Goal: Task Accomplishment & Management: Complete application form

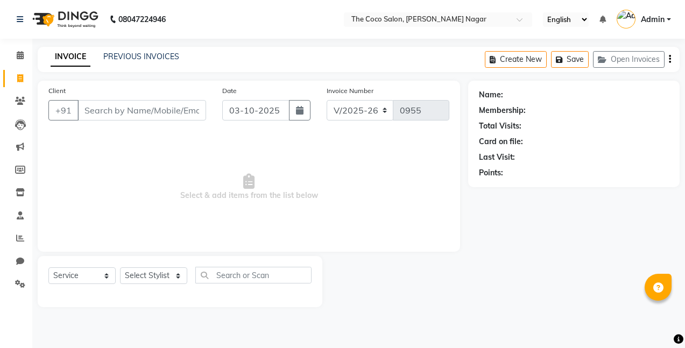
select select "5542"
select select "service"
click at [157, 60] on link "PREVIOUS INVOICES" at bounding box center [141, 57] width 76 height 10
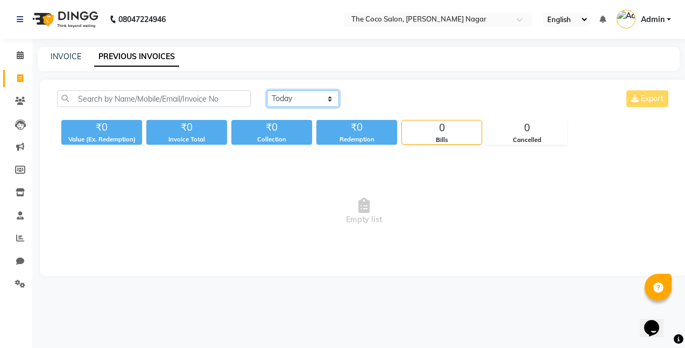
click at [306, 96] on select "[DATE] [DATE] Custom Range" at bounding box center [303, 98] width 72 height 17
select select "[DATE]"
click at [267, 90] on select "[DATE] [DATE] Custom Range" at bounding box center [303, 98] width 72 height 17
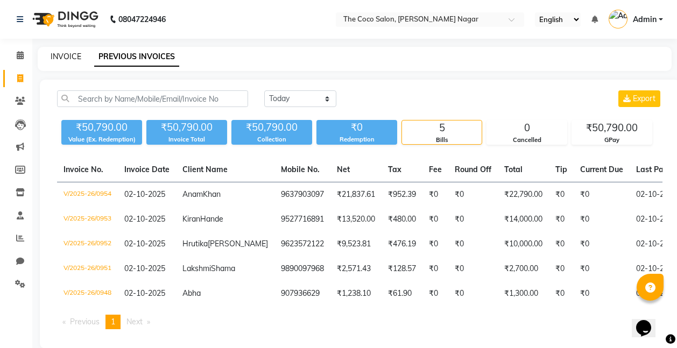
click at [67, 57] on link "INVOICE" at bounding box center [66, 57] width 31 height 10
select select "service"
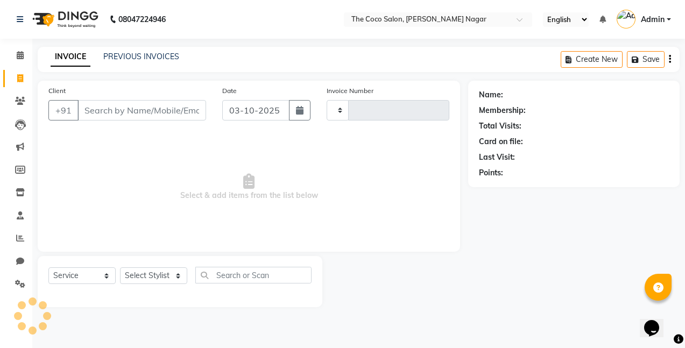
type input "0955"
select select "5542"
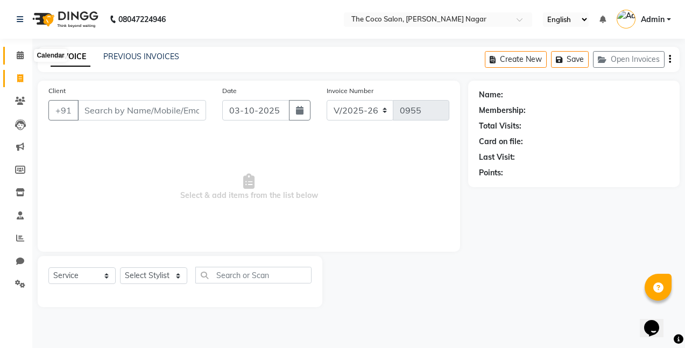
click at [20, 54] on icon at bounding box center [20, 55] width 7 height 8
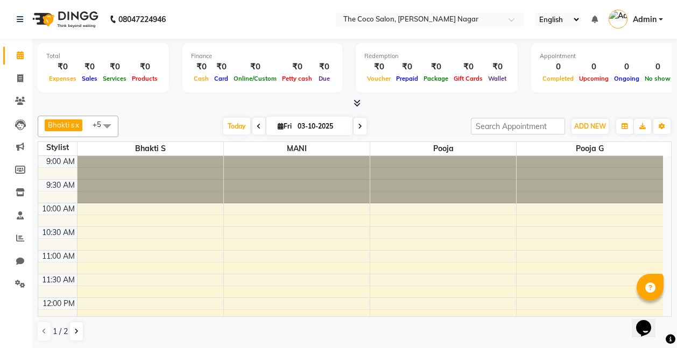
click at [356, 101] on icon at bounding box center [356, 103] width 7 height 8
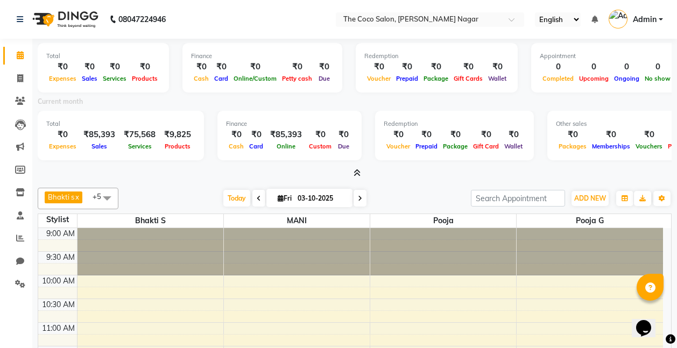
click at [358, 168] on span at bounding box center [354, 173] width 11 height 11
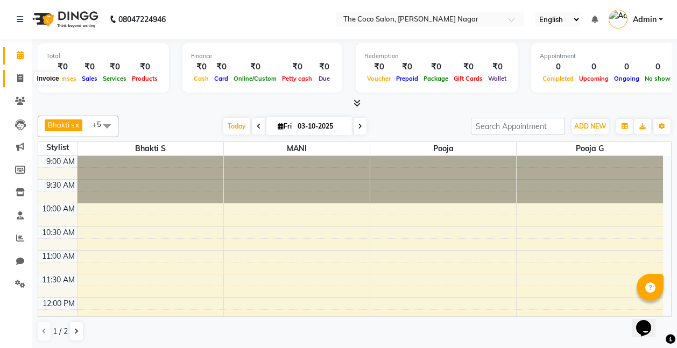
click at [21, 76] on icon at bounding box center [20, 78] width 6 height 8
select select "service"
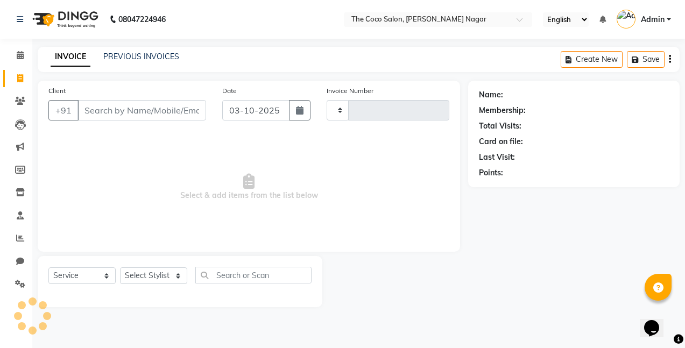
type input "0955"
select select "5542"
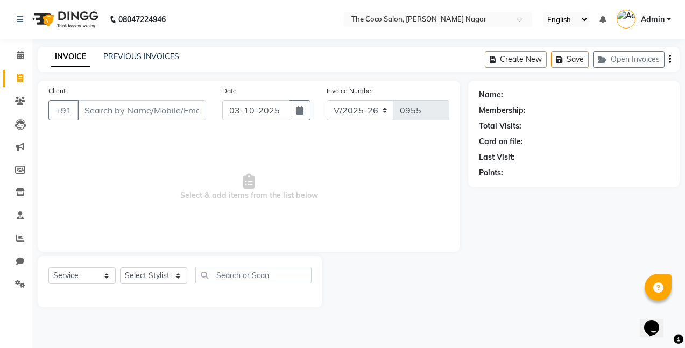
click at [190, 111] on input "Client" at bounding box center [141, 110] width 129 height 20
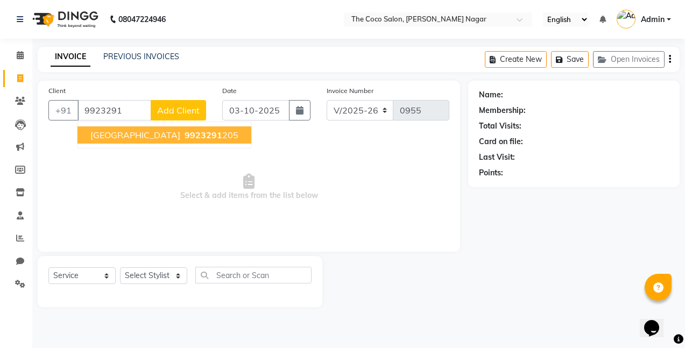
click at [182, 138] on ngb-highlight "9923291 205" at bounding box center [210, 135] width 56 height 11
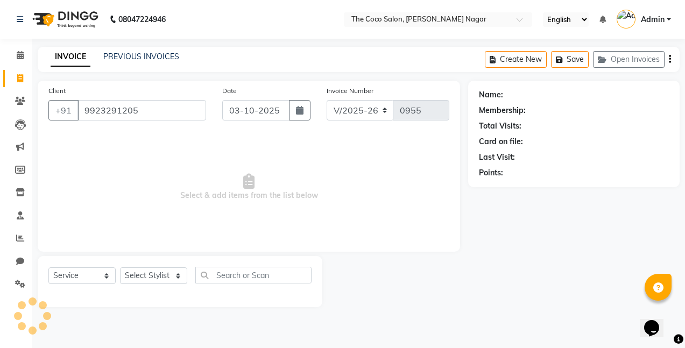
type input "9923291205"
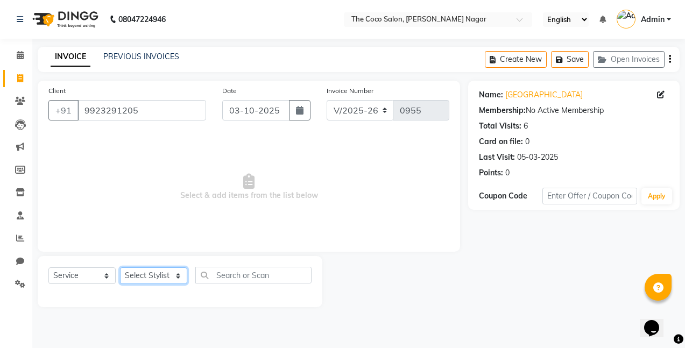
click at [157, 272] on select "Select Stylist Bhakti s MANI Pooja Pooja G SHWETA Vishal Parve" at bounding box center [153, 275] width 67 height 17
select select "77271"
click at [120, 267] on select "Select Stylist Bhakti s MANI Pooja Pooja G SHWETA Vishal Parve" at bounding box center [153, 275] width 67 height 17
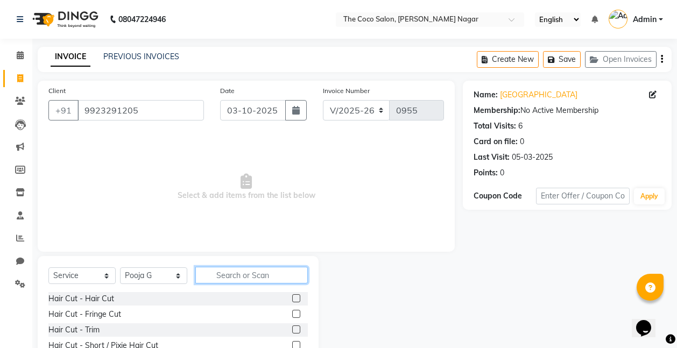
click at [270, 272] on input "text" at bounding box center [251, 275] width 112 height 17
type input "tou"
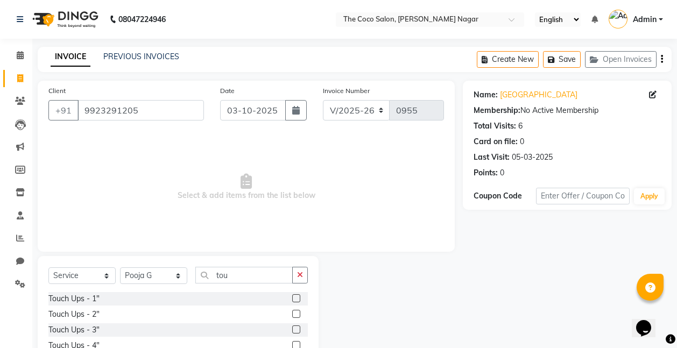
click at [295, 296] on label at bounding box center [296, 298] width 8 height 8
click at [295, 296] on input "checkbox" at bounding box center [295, 298] width 7 height 7
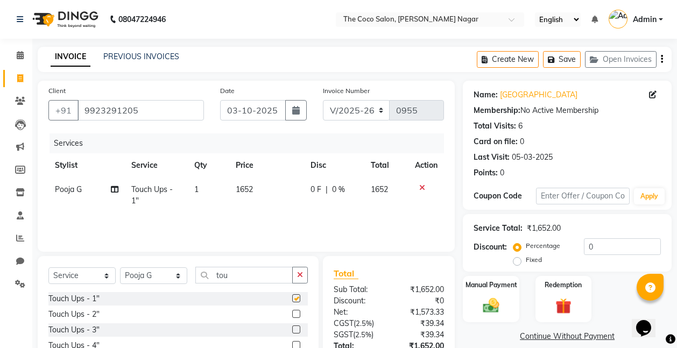
checkbox input "false"
click at [244, 189] on span "1652" at bounding box center [244, 189] width 17 height 10
select select "77271"
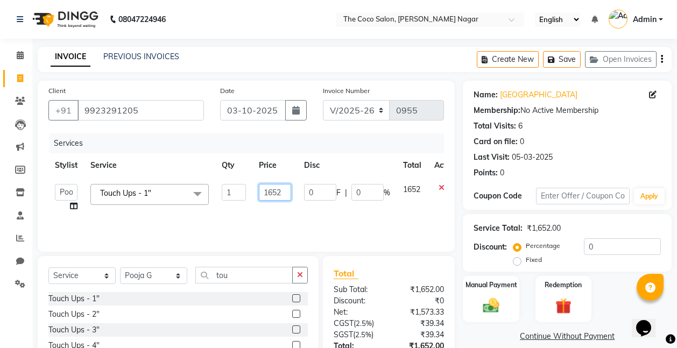
click at [285, 191] on input "1652" at bounding box center [275, 192] width 32 height 17
type input "1"
type input "1800"
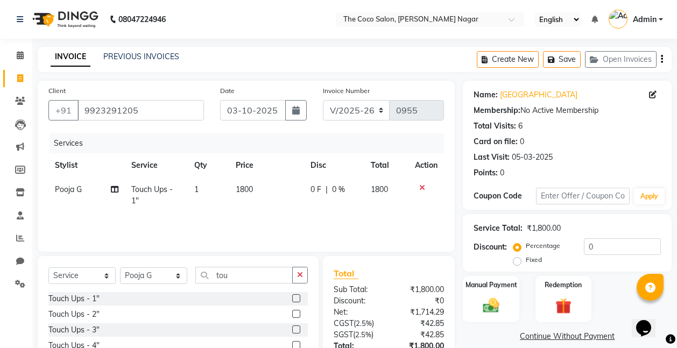
click at [277, 214] on div "Services Stylist Service Qty Price Disc Total Action Pooja G Touch Ups - 1" 1 1…" at bounding box center [245, 187] width 395 height 108
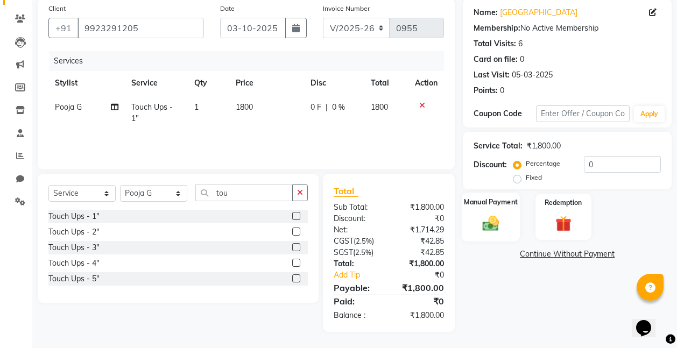
click at [484, 221] on img at bounding box center [490, 223] width 27 height 19
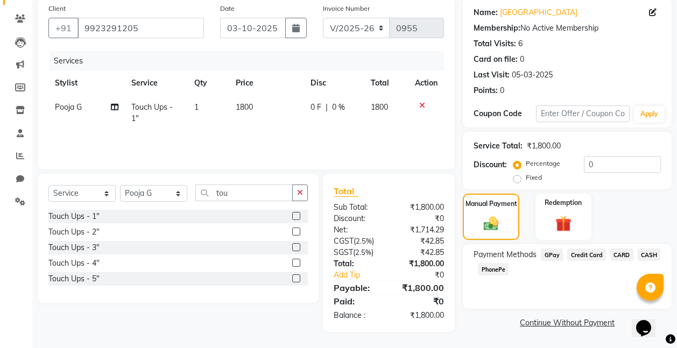
click at [641, 255] on span "CASH" at bounding box center [648, 255] width 23 height 12
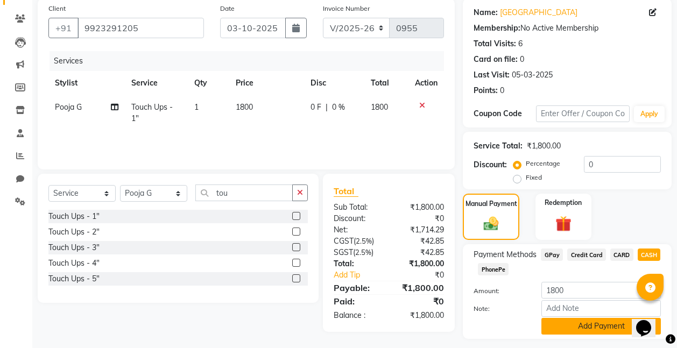
click at [597, 324] on button "Add Payment" at bounding box center [600, 326] width 119 height 17
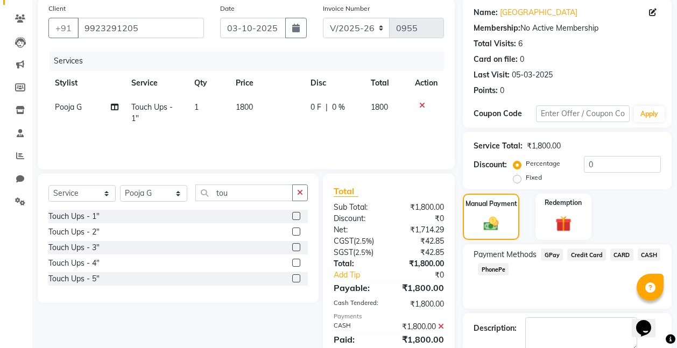
scroll to position [142, 0]
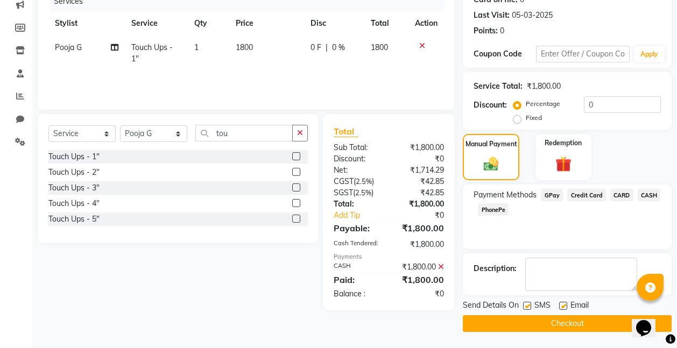
click at [569, 326] on button "Checkout" at bounding box center [567, 323] width 209 height 17
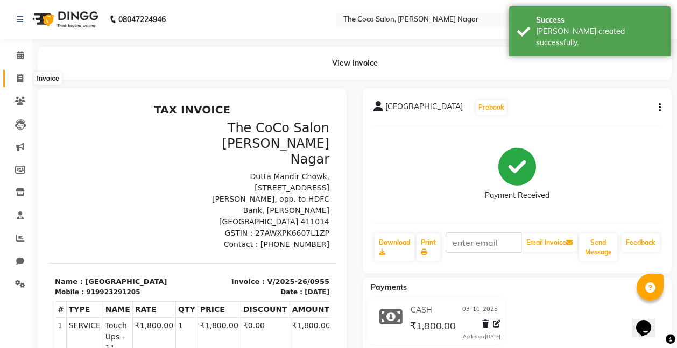
click at [20, 81] on icon at bounding box center [20, 78] width 6 height 8
select select "service"
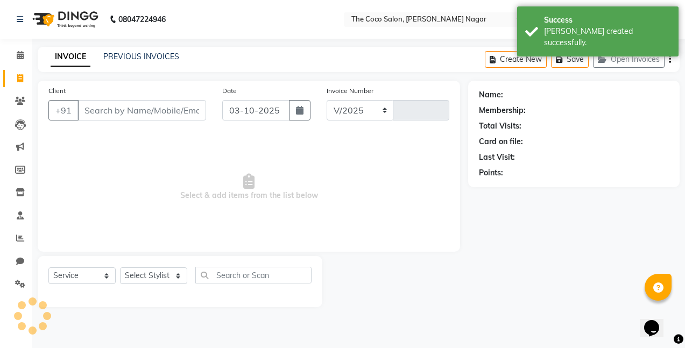
select select "5542"
type input "0956"
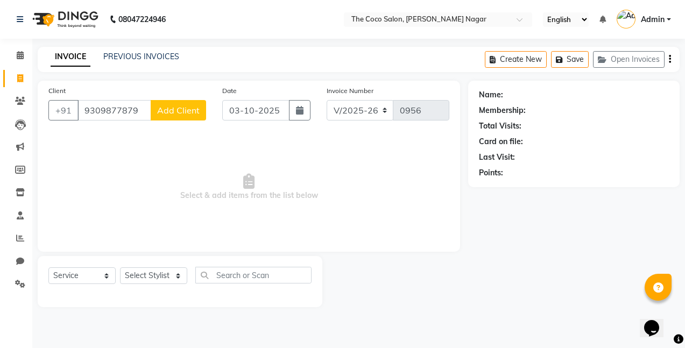
type input "9309877879"
click at [173, 105] on span "Add Client" at bounding box center [178, 110] width 42 height 11
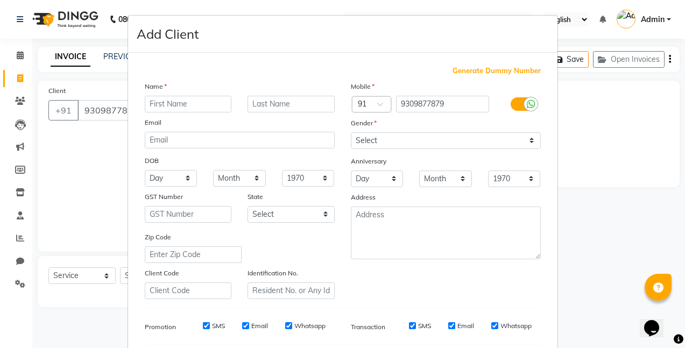
click at [186, 97] on input "text" at bounding box center [188, 104] width 87 height 17
type input "[PERSON_NAME]"
click at [382, 141] on select "Select [DEMOGRAPHIC_DATA] [DEMOGRAPHIC_DATA] Other Prefer Not To Say" at bounding box center [446, 140] width 190 height 17
select select "[DEMOGRAPHIC_DATA]"
click at [351, 132] on select "Select [DEMOGRAPHIC_DATA] [DEMOGRAPHIC_DATA] Other Prefer Not To Say" at bounding box center [446, 140] width 190 height 17
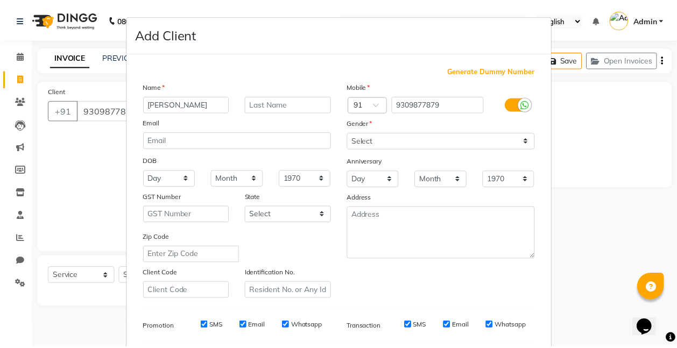
scroll to position [148, 0]
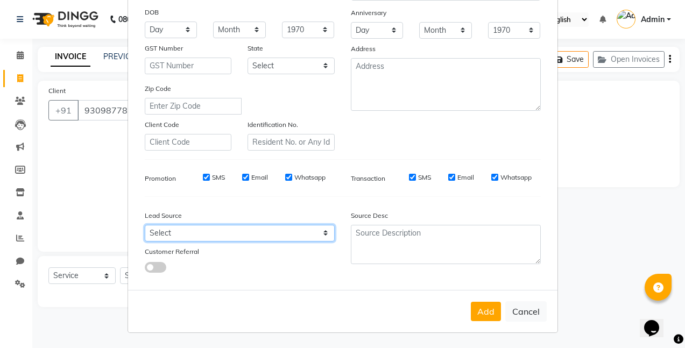
click at [247, 233] on select "Select Walk-in Referral Internet Friend Word of Mouth Advertisement Facebook Ju…" at bounding box center [240, 233] width 190 height 17
select select "40920"
click at [145, 225] on select "Select Walk-in Referral Internet Friend Word of Mouth Advertisement Facebook Ju…" at bounding box center [240, 233] width 190 height 17
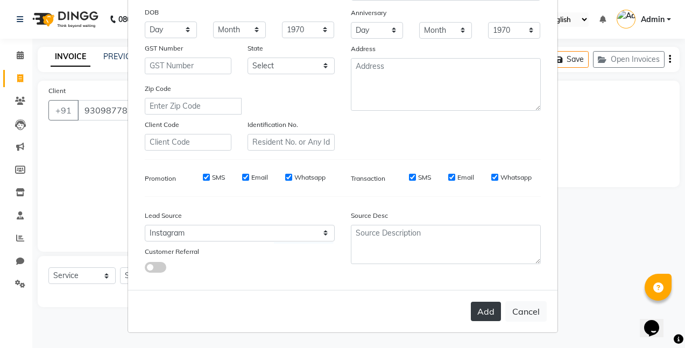
click at [492, 309] on button "Add" at bounding box center [486, 311] width 30 height 19
select select
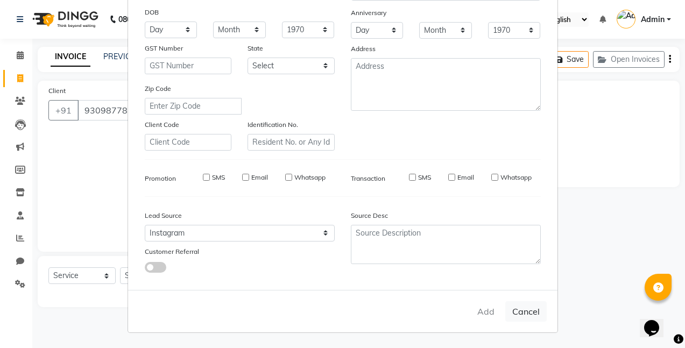
select select
checkbox input "false"
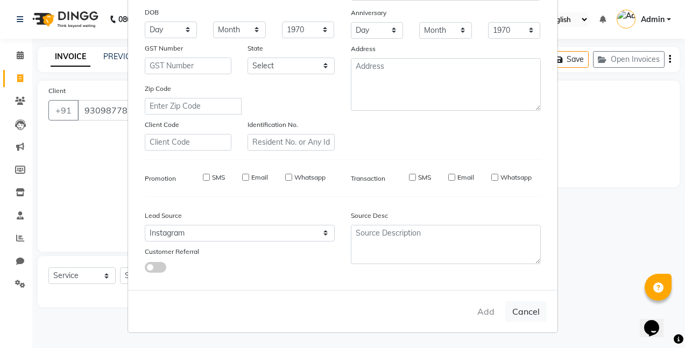
checkbox input "false"
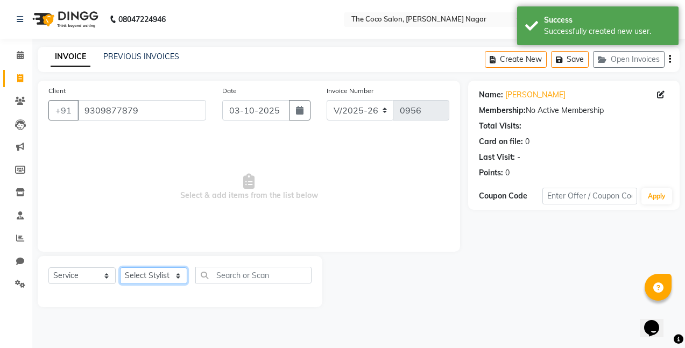
click at [148, 275] on select "Select Stylist Bhakti s MANI Pooja Pooja G SHWETA Vishal Parve" at bounding box center [153, 275] width 67 height 17
select select "77269"
click at [120, 267] on select "Select Stylist Bhakti s MANI Pooja Pooja G SHWETA Vishal Parve" at bounding box center [153, 275] width 67 height 17
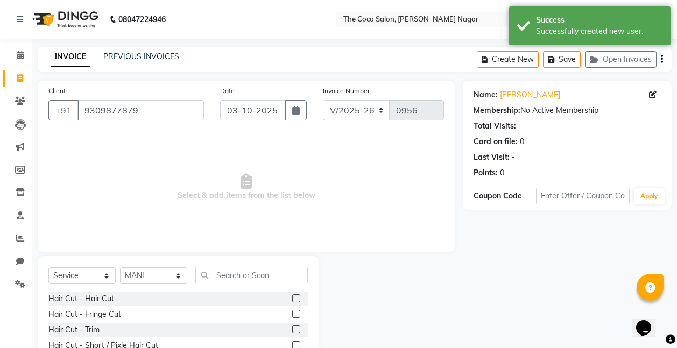
click at [292, 297] on label at bounding box center [296, 298] width 8 height 8
click at [292, 297] on input "checkbox" at bounding box center [295, 298] width 7 height 7
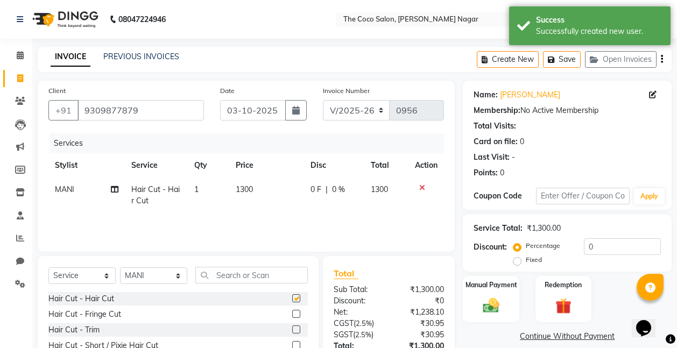
checkbox input "false"
click at [244, 187] on span "1300" at bounding box center [244, 189] width 17 height 10
select select "77269"
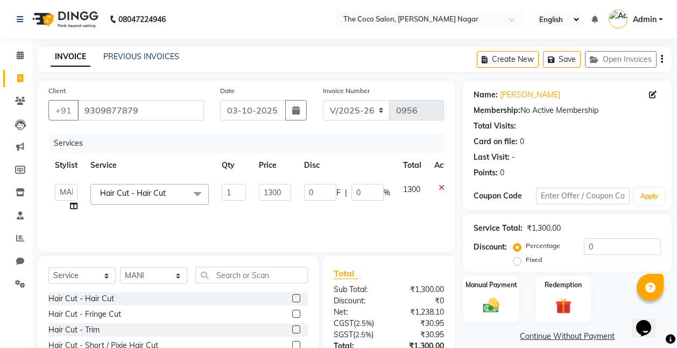
scroll to position [83, 0]
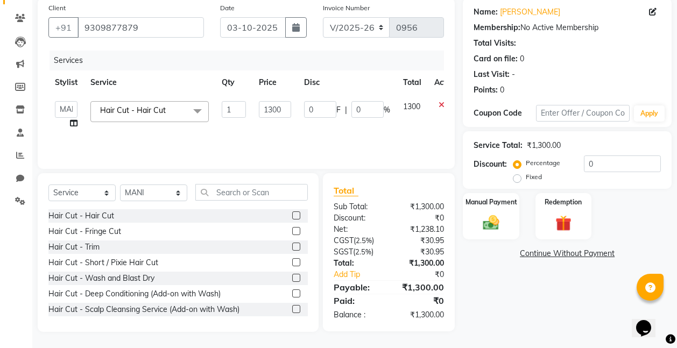
click at [442, 101] on icon at bounding box center [441, 105] width 6 height 8
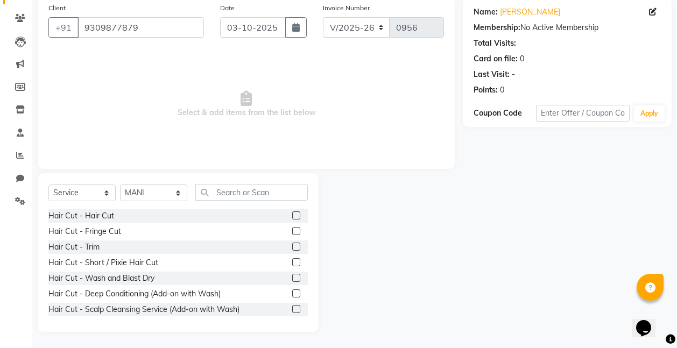
click at [292, 262] on label at bounding box center [296, 262] width 8 height 8
click at [292, 262] on input "checkbox" at bounding box center [295, 262] width 7 height 7
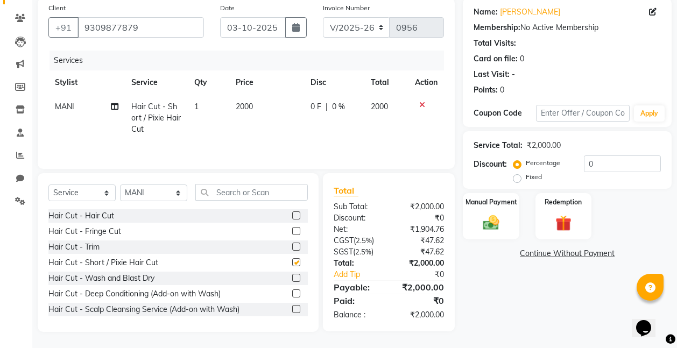
checkbox input "false"
click at [495, 220] on img at bounding box center [490, 222] width 27 height 19
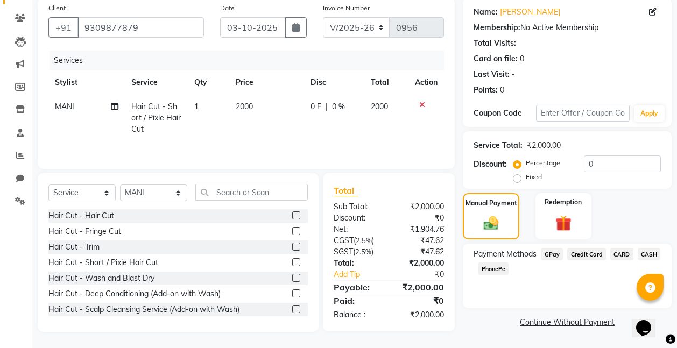
click at [584, 250] on span "Credit Card" at bounding box center [586, 254] width 39 height 12
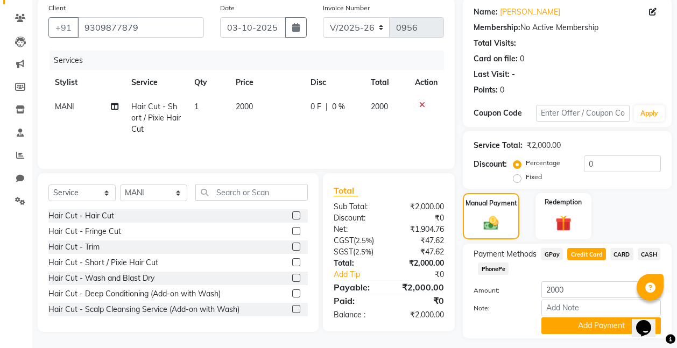
click at [584, 250] on span "Credit Card" at bounding box center [586, 254] width 39 height 12
click at [597, 325] on button "Add Payment" at bounding box center [600, 325] width 119 height 17
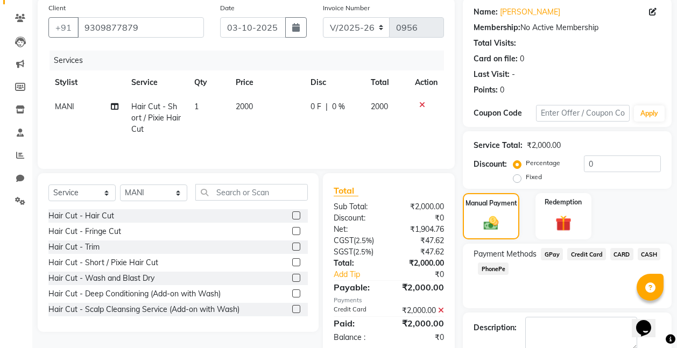
scroll to position [142, 0]
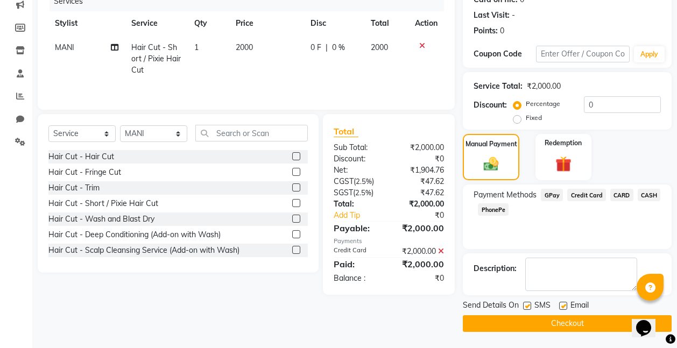
click at [249, 45] on span "2000" at bounding box center [244, 47] width 17 height 10
select select "77269"
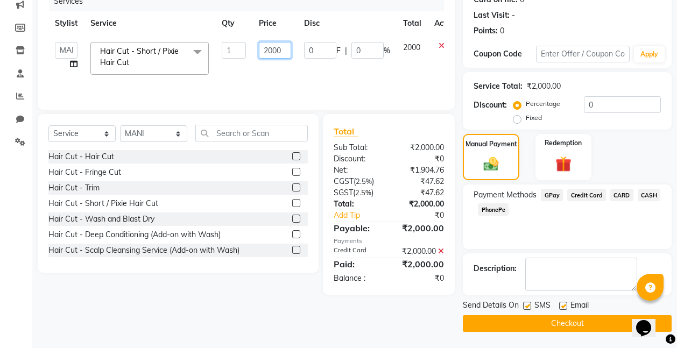
click at [285, 53] on input "2000" at bounding box center [275, 50] width 32 height 17
type input "2060"
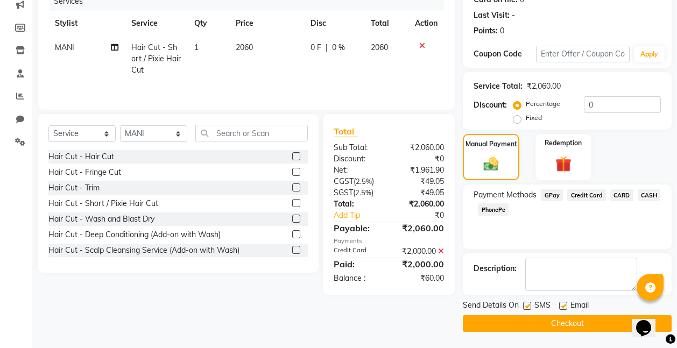
click at [294, 74] on td "2060" at bounding box center [266, 59] width 74 height 47
select select "77269"
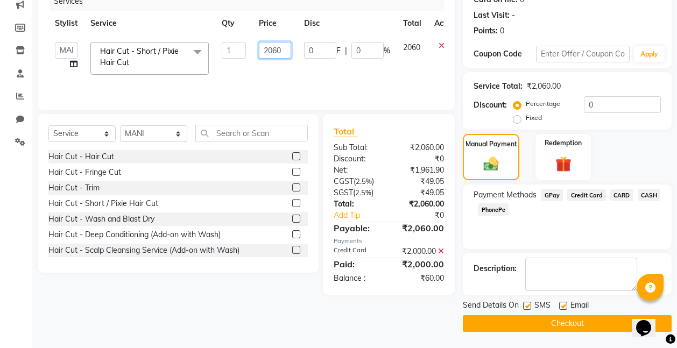
click at [284, 49] on input "2060" at bounding box center [275, 50] width 32 height 17
type input "2000"
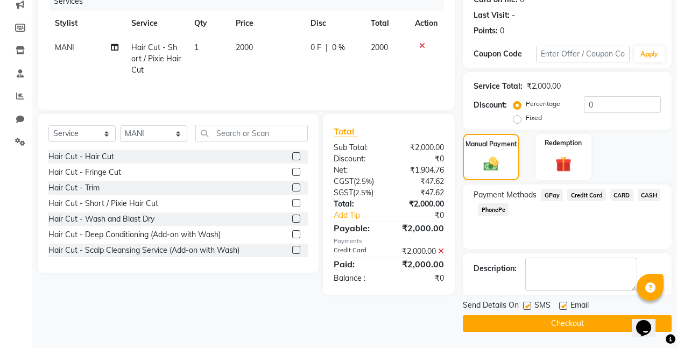
click at [278, 74] on td "2000" at bounding box center [266, 59] width 74 height 47
select select "77269"
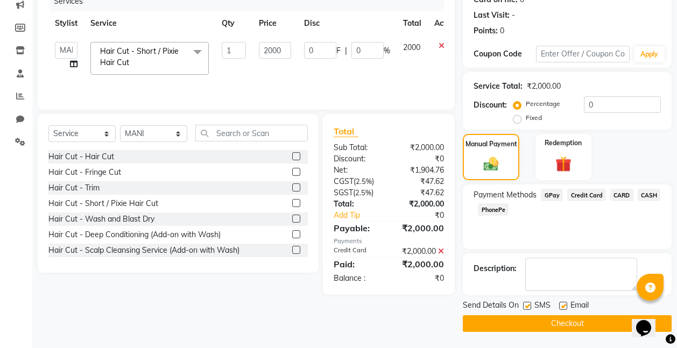
click at [574, 323] on button "Checkout" at bounding box center [567, 323] width 209 height 17
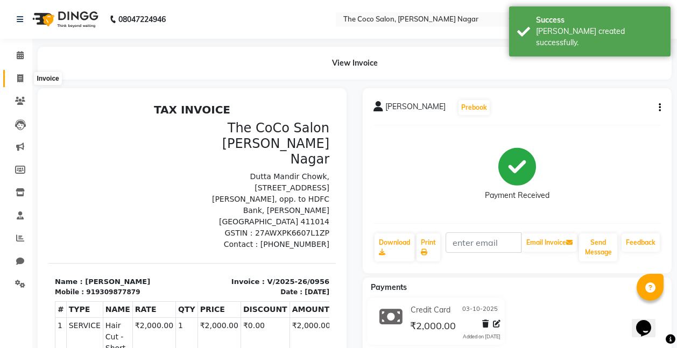
click at [22, 77] on icon at bounding box center [20, 78] width 6 height 8
select select "service"
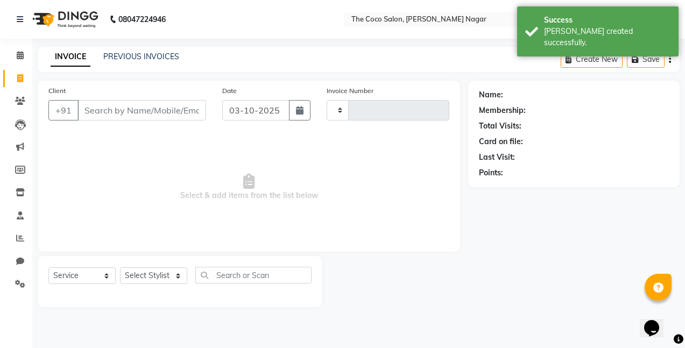
type input "0957"
select select "5542"
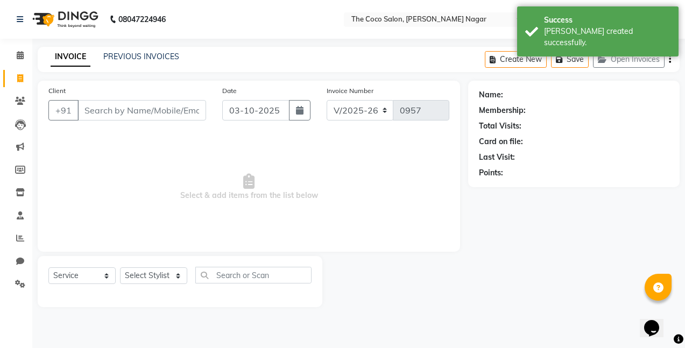
click at [194, 111] on input "Client" at bounding box center [141, 110] width 129 height 20
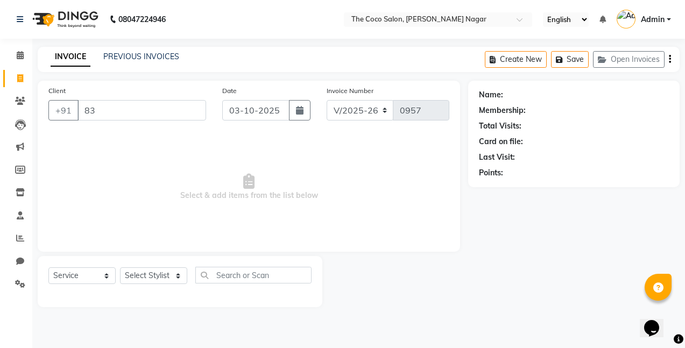
type input "8"
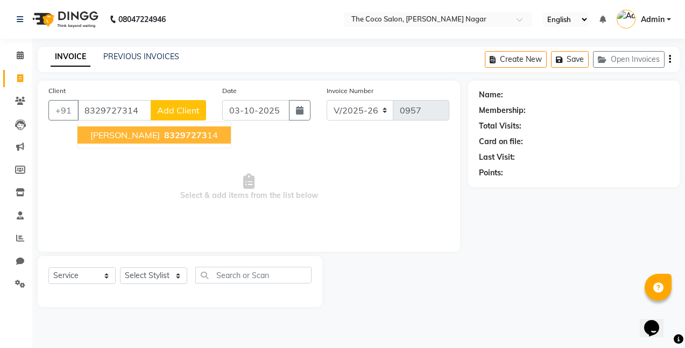
type input "8329727314"
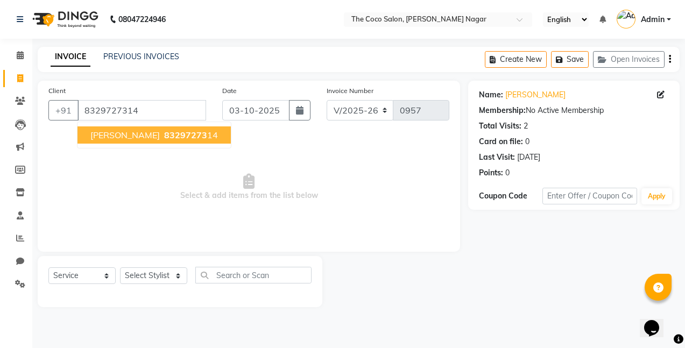
click at [164, 134] on span "83297273" at bounding box center [185, 135] width 43 height 11
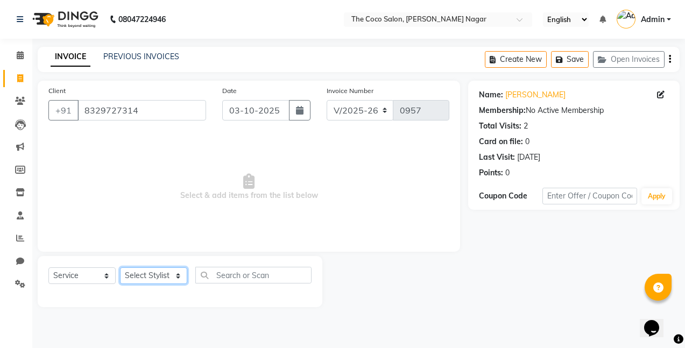
click at [148, 278] on select "Select Stylist Bhakti s MANI Pooja Pooja G SHWETA Vishal Parve" at bounding box center [153, 275] width 67 height 17
select select "77269"
click at [120, 267] on select "Select Stylist Bhakti s MANI Pooja Pooja G SHWETA Vishal Parve" at bounding box center [153, 275] width 67 height 17
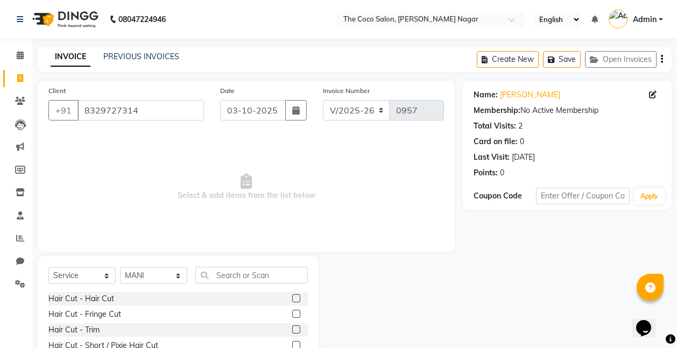
click at [292, 297] on label at bounding box center [296, 298] width 8 height 8
click at [292, 297] on input "checkbox" at bounding box center [295, 298] width 7 height 7
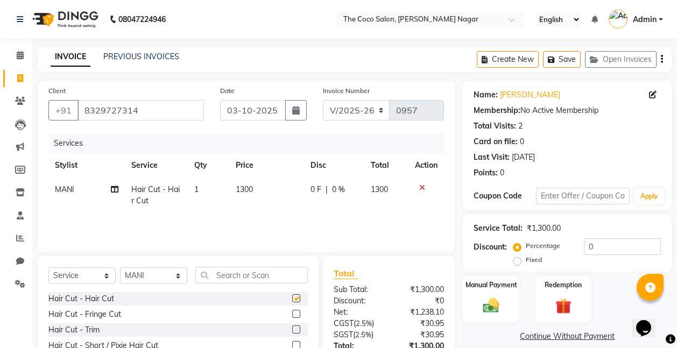
checkbox input "false"
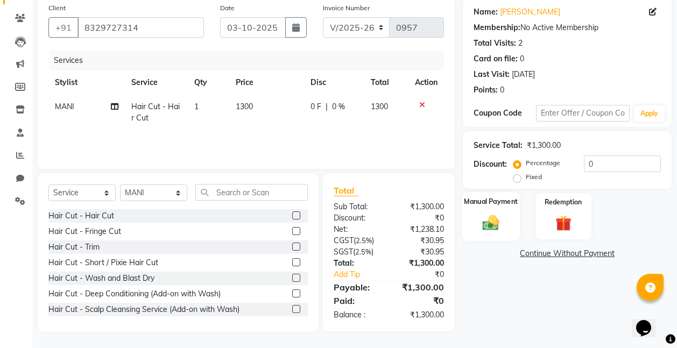
click at [485, 213] on img at bounding box center [490, 222] width 27 height 19
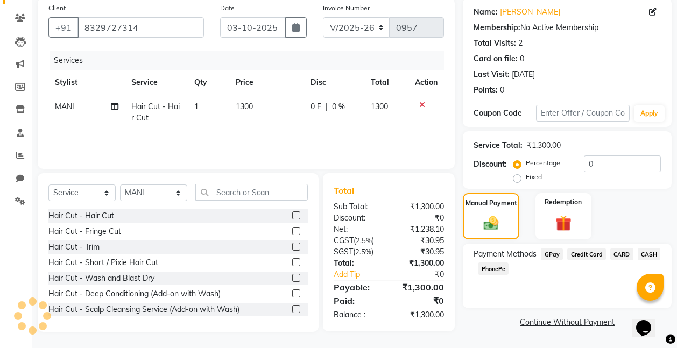
click at [555, 253] on span "GPay" at bounding box center [552, 254] width 22 height 12
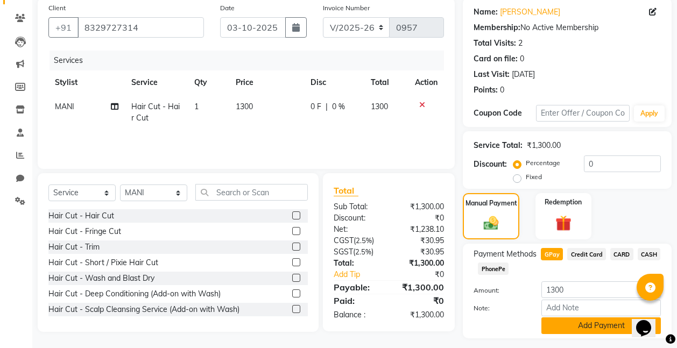
click at [599, 326] on button "Add Payment" at bounding box center [600, 325] width 119 height 17
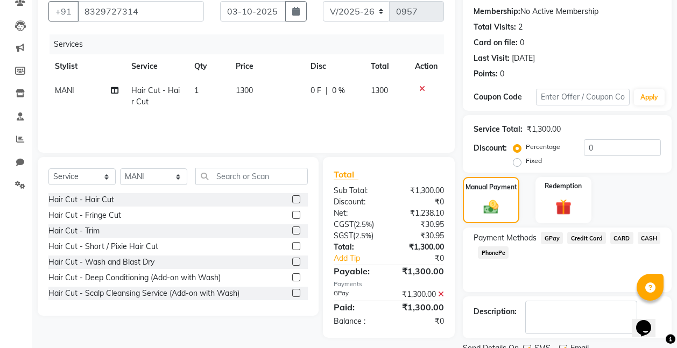
scroll to position [142, 0]
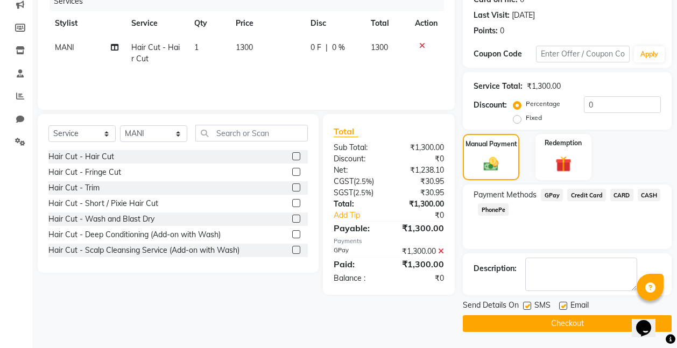
click at [575, 322] on button "Checkout" at bounding box center [567, 323] width 209 height 17
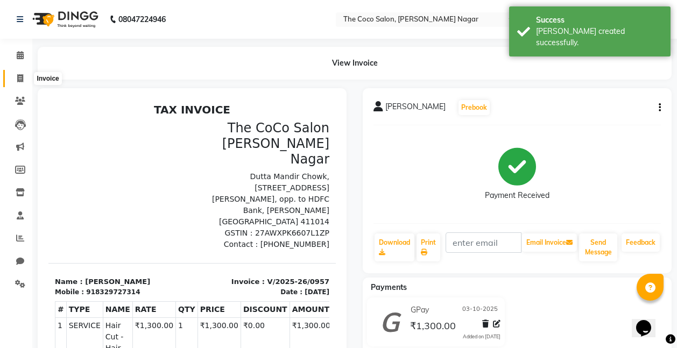
click at [21, 79] on icon at bounding box center [20, 78] width 6 height 8
select select "service"
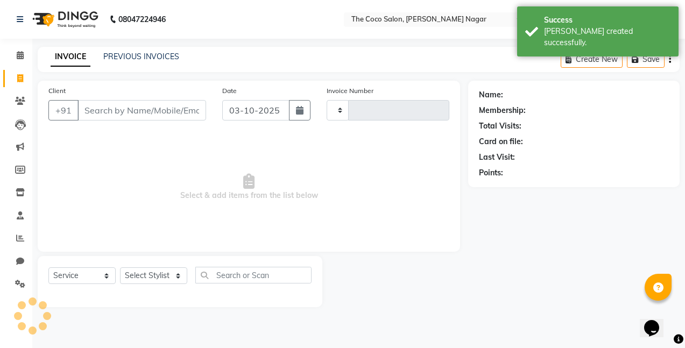
type input "0958"
select select "5542"
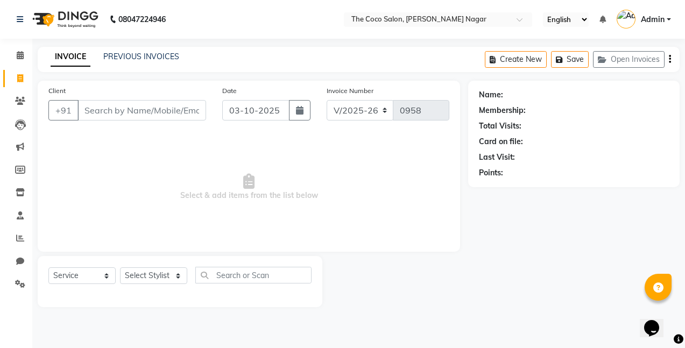
click at [228, 172] on span "Select & add items from the list below" at bounding box center [248, 187] width 401 height 108
click at [190, 116] on input "Client" at bounding box center [141, 110] width 129 height 20
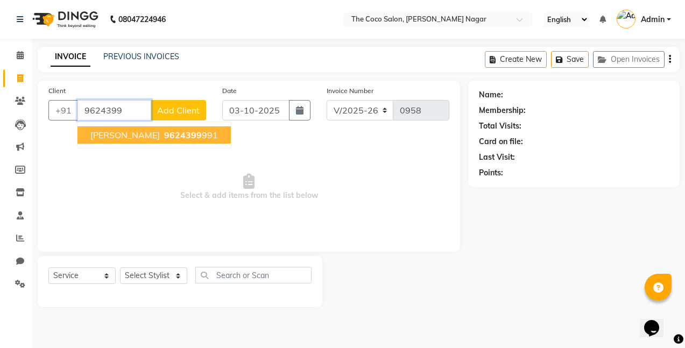
click at [177, 134] on span "9624399" at bounding box center [183, 135] width 38 height 11
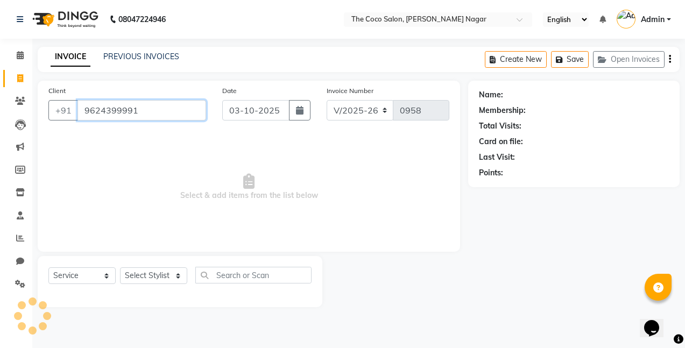
type input "9624399991"
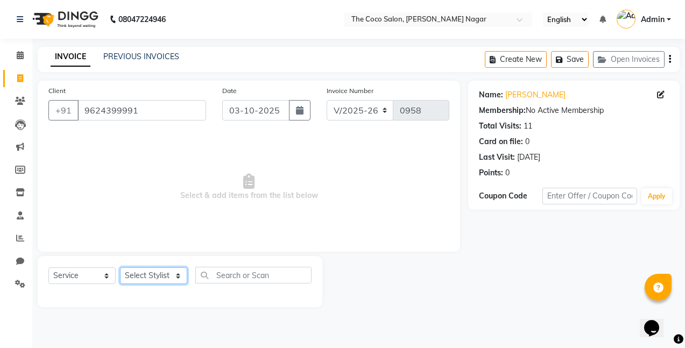
click at [154, 274] on select "Select Stylist Bhakti s MANI Pooja Pooja G SHWETA Vishal Parve" at bounding box center [153, 275] width 67 height 17
select select "88809"
click at [120, 267] on select "Select Stylist Bhakti s MANI Pooja Pooja G SHWETA Vishal Parve" at bounding box center [153, 275] width 67 height 17
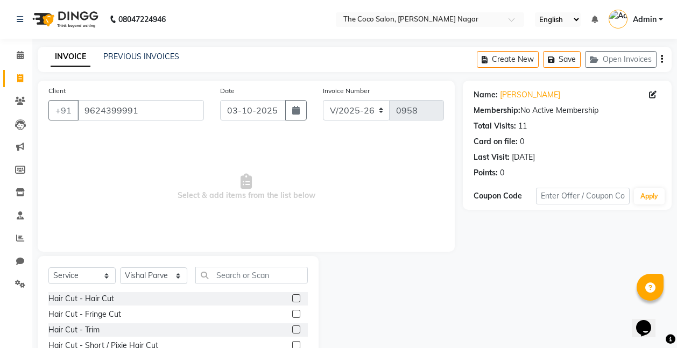
click at [266, 285] on div "Select Service Product Membership Package Voucher Prepaid Gift Card Select Styl…" at bounding box center [177, 279] width 259 height 25
click at [268, 272] on input "text" at bounding box center [251, 275] width 112 height 17
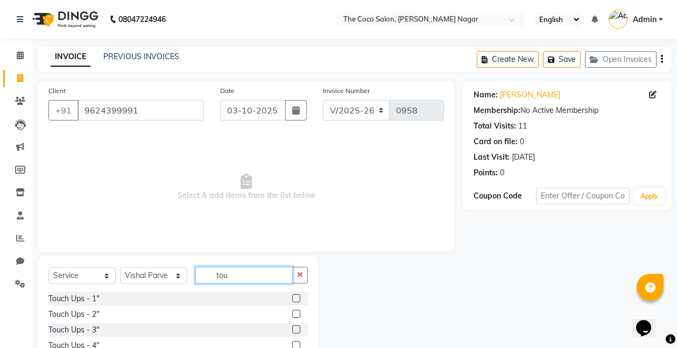
type input "tou"
click at [297, 296] on label at bounding box center [296, 298] width 8 height 8
click at [297, 296] on input "checkbox" at bounding box center [295, 298] width 7 height 7
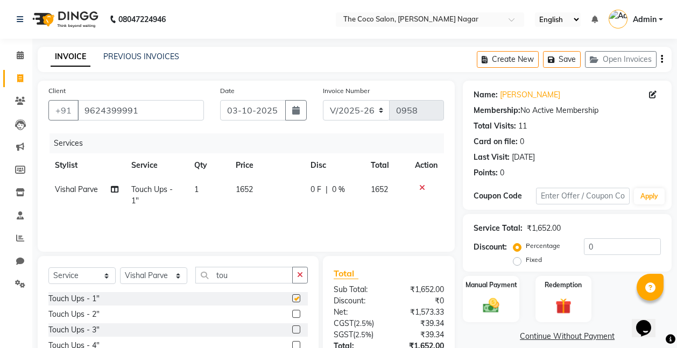
checkbox input "false"
click at [253, 189] on span "1652" at bounding box center [244, 189] width 17 height 10
select select "88809"
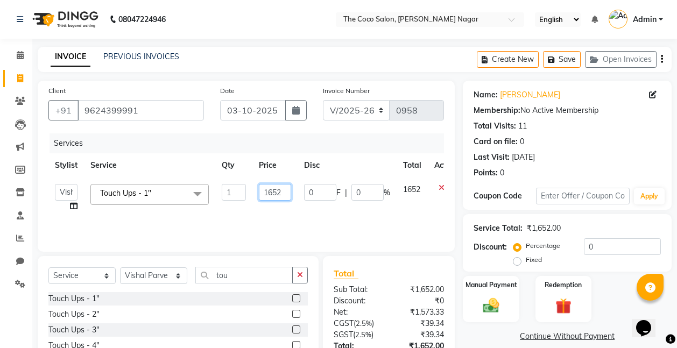
click at [285, 194] on input "1652" at bounding box center [275, 192] width 32 height 17
type input "1888"
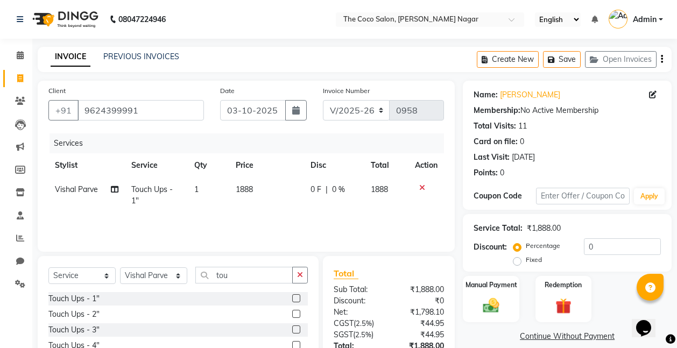
click at [276, 217] on div "Services Stylist Service Qty Price Disc Total Action Vishal Parve Touch Ups - 1…" at bounding box center [245, 187] width 395 height 108
click at [233, 279] on input "tou" at bounding box center [243, 275] width 97 height 17
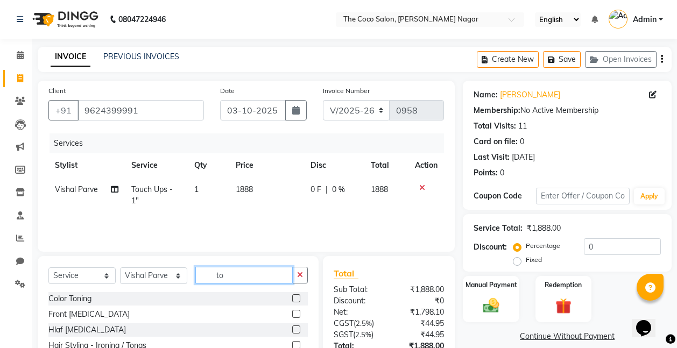
type input "t"
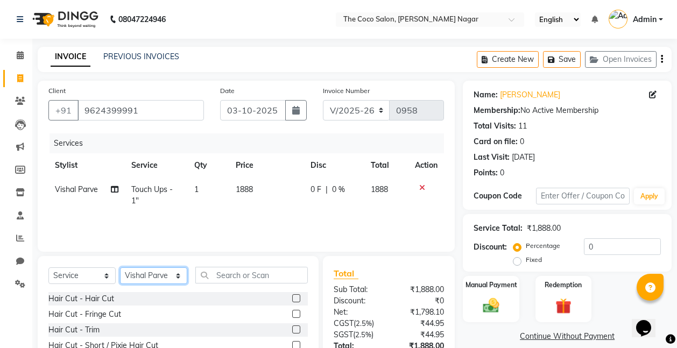
click at [151, 273] on select "Select Stylist Bhakti s MANI Pooja Pooja G SHWETA Vishal Parve" at bounding box center [153, 275] width 67 height 17
click at [120, 267] on select "Select Stylist Bhakti s MANI Pooja Pooja G SHWETA Vishal Parve" at bounding box center [153, 275] width 67 height 17
click at [150, 278] on select "Select Stylist Bhakti s MANI Pooja Pooja G SHWETA Vishal Parve" at bounding box center [153, 275] width 67 height 17
select select "77269"
click at [120, 267] on select "Select Stylist Bhakti s MANI Pooja Pooja G SHWETA Vishal Parve" at bounding box center [153, 275] width 67 height 17
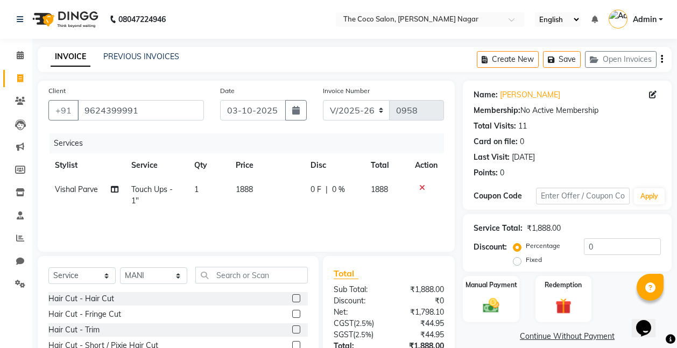
click at [292, 296] on label at bounding box center [296, 298] width 8 height 8
click at [292, 296] on input "checkbox" at bounding box center [295, 298] width 7 height 7
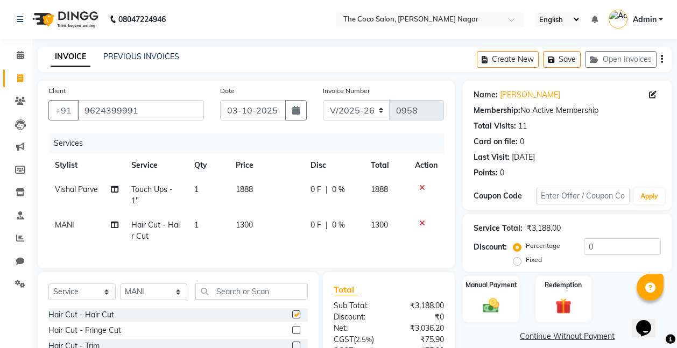
checkbox input "false"
click at [80, 298] on select "Select Service Product Membership Package Voucher Prepaid Gift Card" at bounding box center [81, 291] width 67 height 17
select select "product"
click at [48, 292] on select "Select Service Product Membership Package Voucher Prepaid Gift Card" at bounding box center [81, 291] width 67 height 17
click at [152, 300] on select "Select Stylist Bhakti s MANI Pooja Pooja G SHWETA Vishal Parve" at bounding box center [153, 291] width 67 height 17
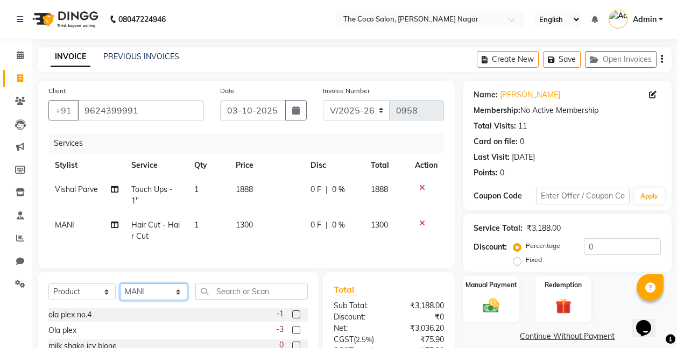
select select "77271"
click at [120, 292] on select "Select Stylist Bhakti s MANI Pooja Pooja G SHWETA Vishal Parve" at bounding box center [153, 291] width 67 height 17
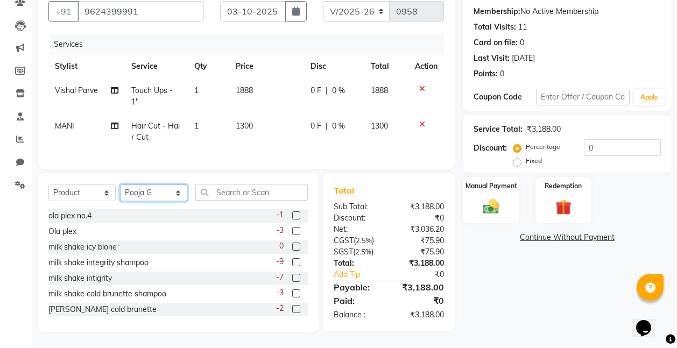
click at [158, 193] on select "Select Stylist Bhakti s MANI Pooja Pooja G SHWETA Vishal Parve" at bounding box center [153, 192] width 67 height 17
click at [120, 184] on select "Select Stylist Bhakti s MANI Pooja Pooja G SHWETA Vishal Parve" at bounding box center [153, 192] width 67 height 17
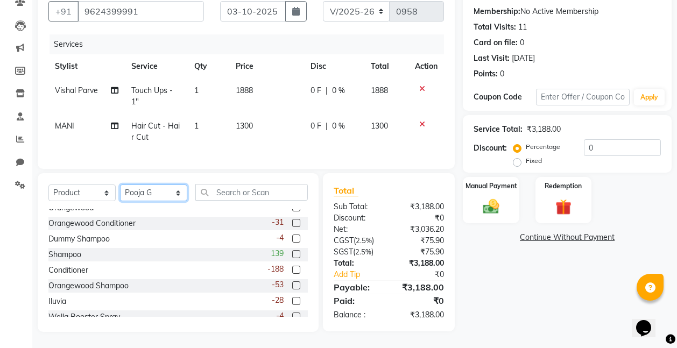
scroll to position [407, 0]
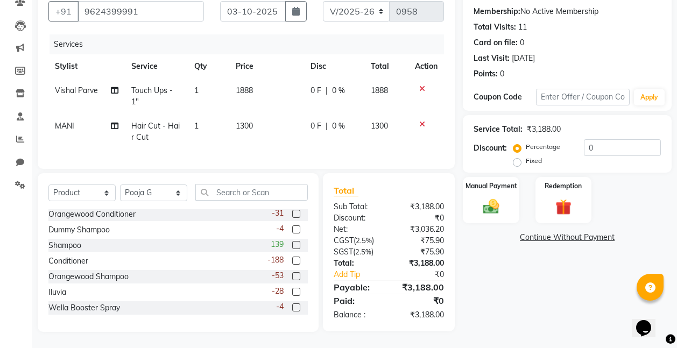
click at [292, 259] on label at bounding box center [296, 261] width 8 height 8
click at [292, 259] on input "checkbox" at bounding box center [295, 261] width 7 height 7
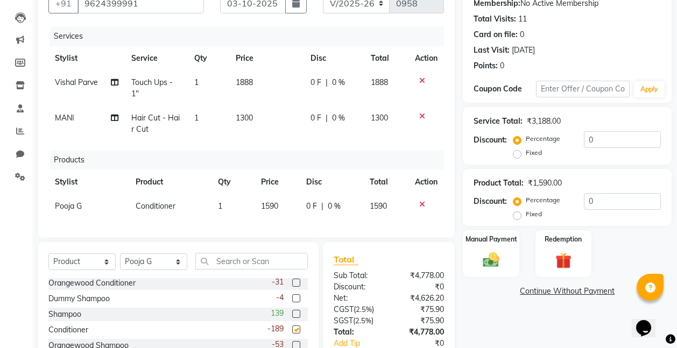
checkbox input "false"
click at [276, 203] on span "1590" at bounding box center [269, 206] width 17 height 10
select select "77271"
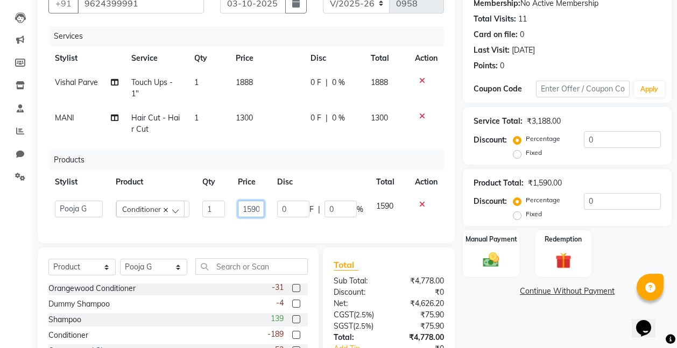
click at [260, 210] on input "1590" at bounding box center [251, 209] width 26 height 17
click at [254, 210] on input "1590" at bounding box center [251, 209] width 26 height 17
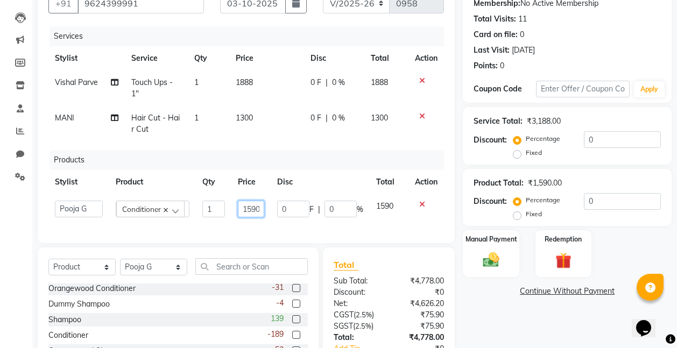
click at [254, 210] on input "1590" at bounding box center [251, 209] width 26 height 17
type input "1800"
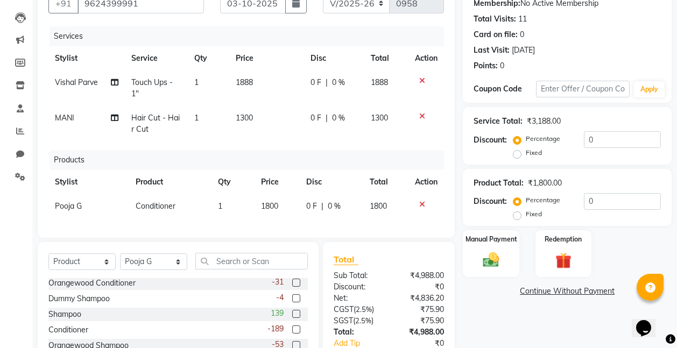
click at [526, 316] on div "Name: [PERSON_NAME] Membership: No Active Membership Total Visits: 11 Card on f…" at bounding box center [571, 187] width 217 height 427
click at [600, 198] on input "0" at bounding box center [622, 201] width 77 height 17
type input "10"
click at [530, 329] on div "Name: [PERSON_NAME] Membership: No Active Membership Total Visits: 11 Card on f…" at bounding box center [571, 187] width 217 height 427
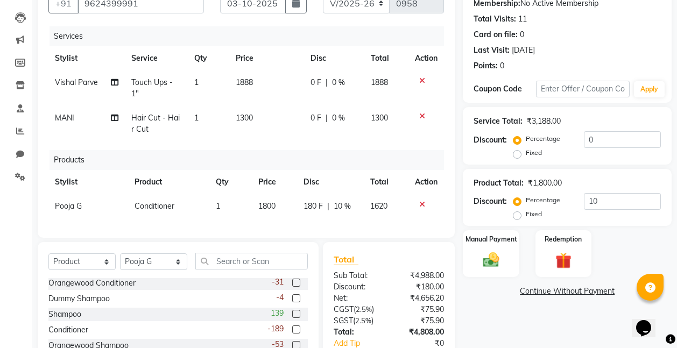
click at [239, 85] on span "1888" at bounding box center [244, 82] width 17 height 10
select select "88809"
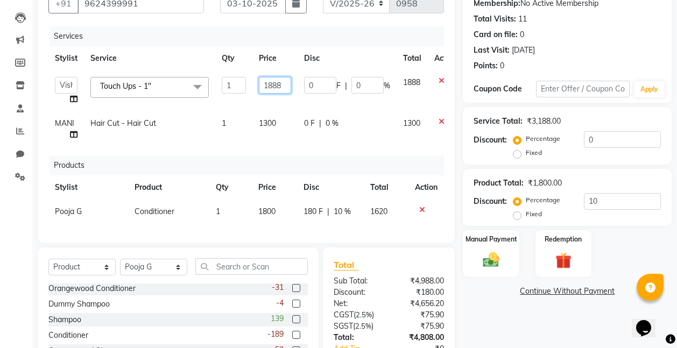
click at [285, 84] on input "1888" at bounding box center [275, 85] width 32 height 17
type input "1880"
click at [552, 338] on div "Name: [PERSON_NAME] Membership: No Active Membership Total Visits: 11 Card on f…" at bounding box center [571, 190] width 217 height 432
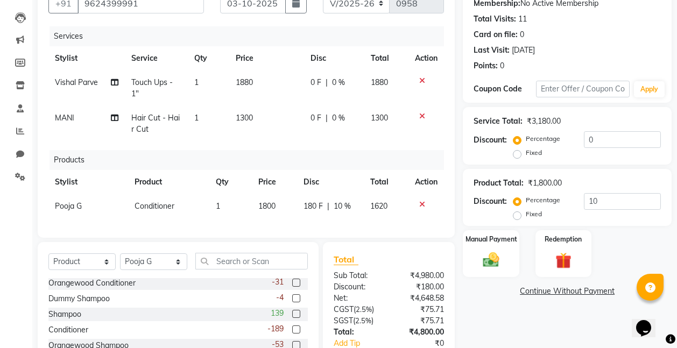
scroll to position [184, 0]
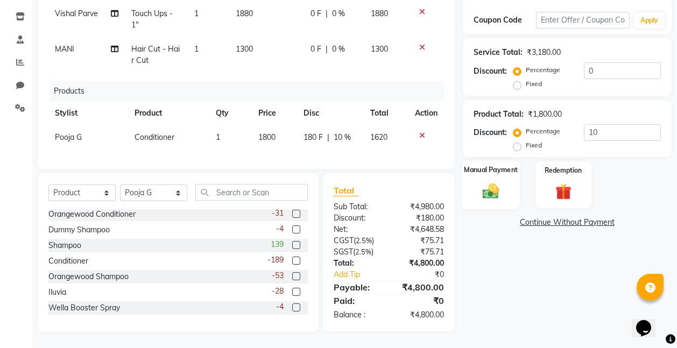
click at [502, 165] on label "Manual Payment" at bounding box center [491, 170] width 54 height 10
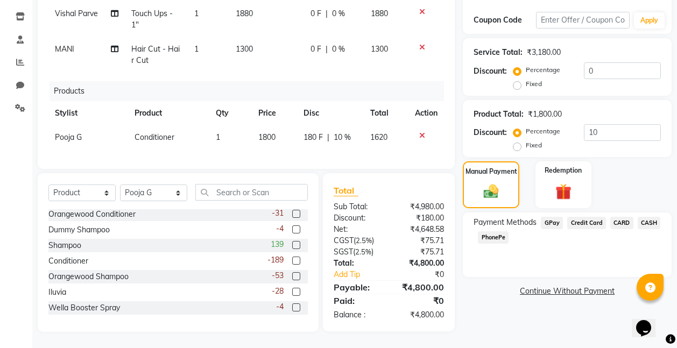
click at [651, 217] on span "CASH" at bounding box center [648, 223] width 23 height 12
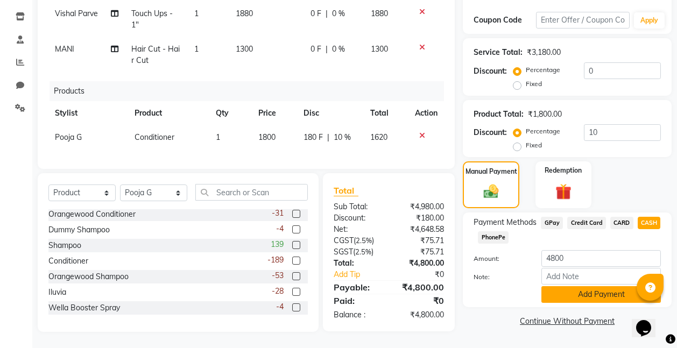
click at [597, 289] on button "Add Payment" at bounding box center [600, 294] width 119 height 17
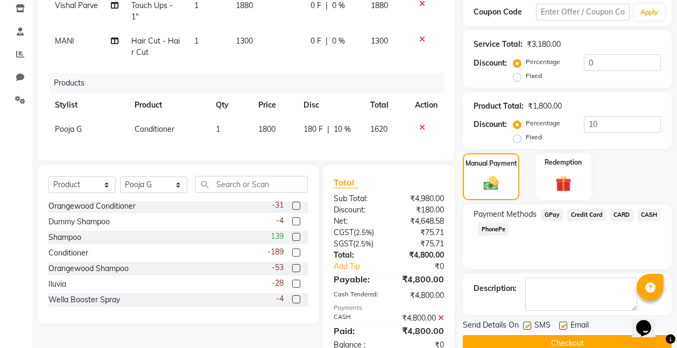
click at [568, 343] on button "Checkout" at bounding box center [567, 343] width 209 height 17
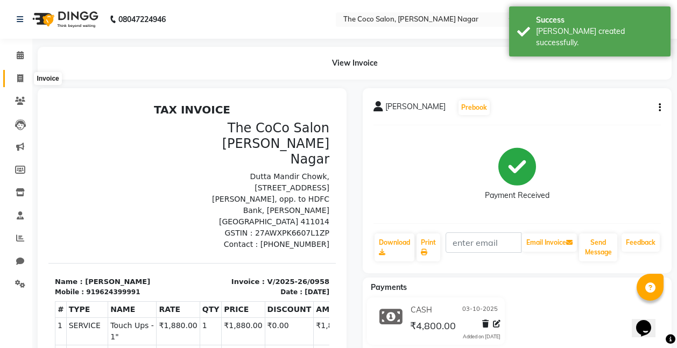
click at [23, 77] on icon at bounding box center [20, 78] width 6 height 8
select select "service"
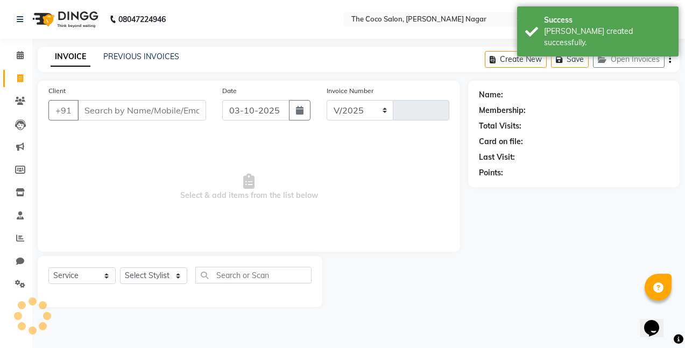
select select "5542"
type input "0959"
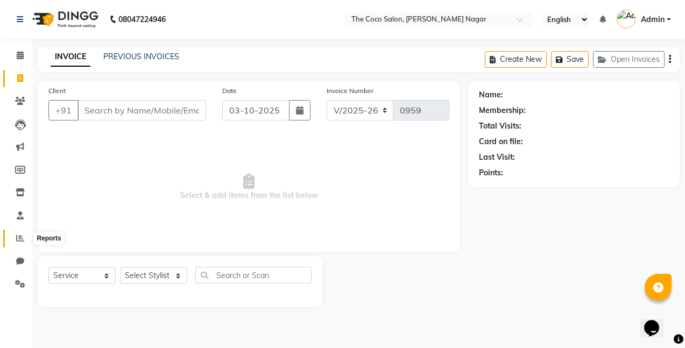
click at [23, 240] on icon at bounding box center [20, 238] width 8 height 8
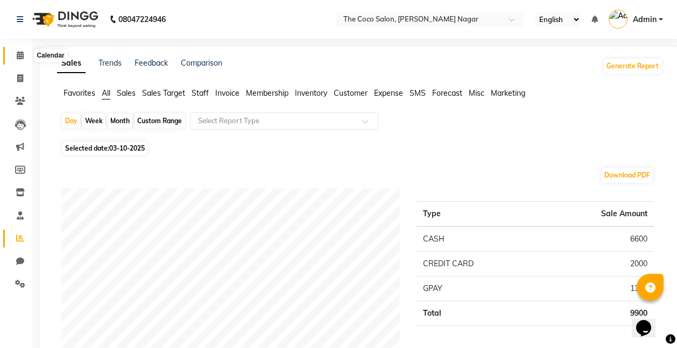
click at [19, 55] on icon at bounding box center [20, 55] width 7 height 8
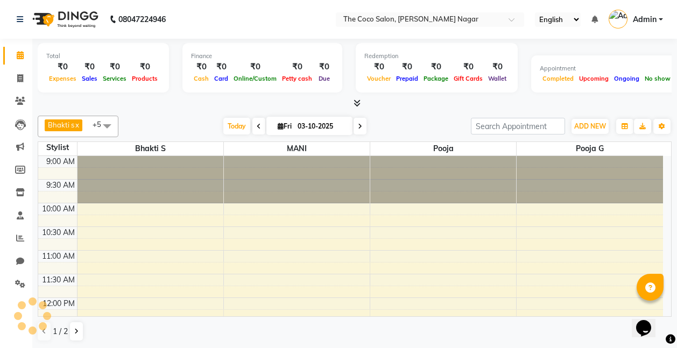
scroll to position [379, 0]
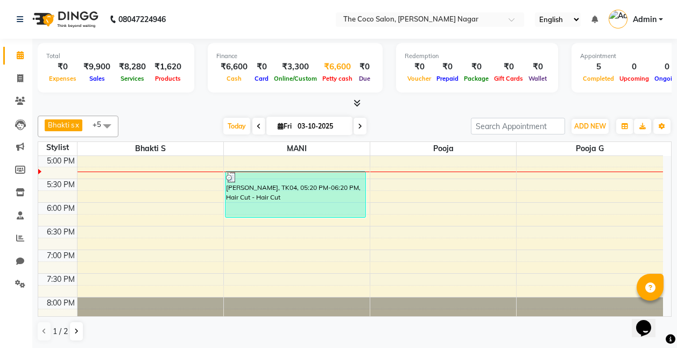
click at [339, 76] on span "Petty cash" at bounding box center [338, 79] width 36 height 8
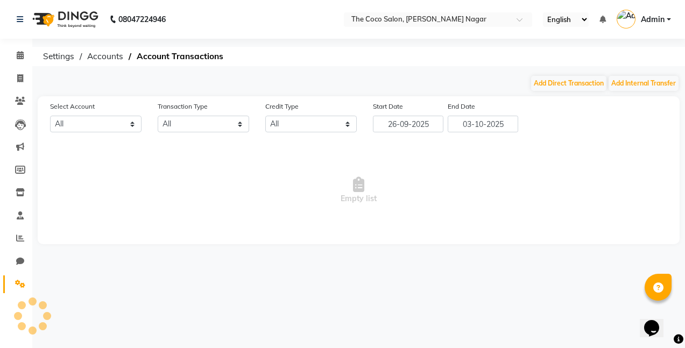
select select "4478"
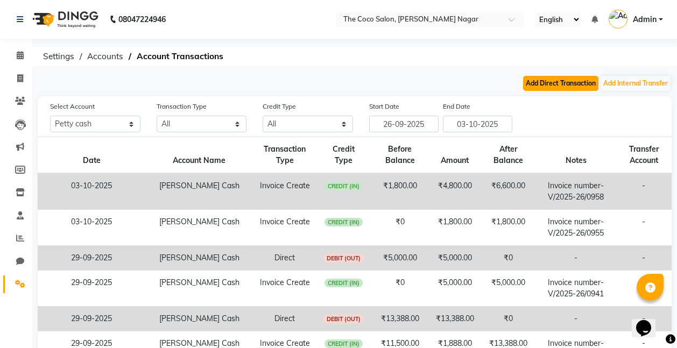
click at [549, 78] on button "Add Direct Transaction" at bounding box center [560, 83] width 75 height 15
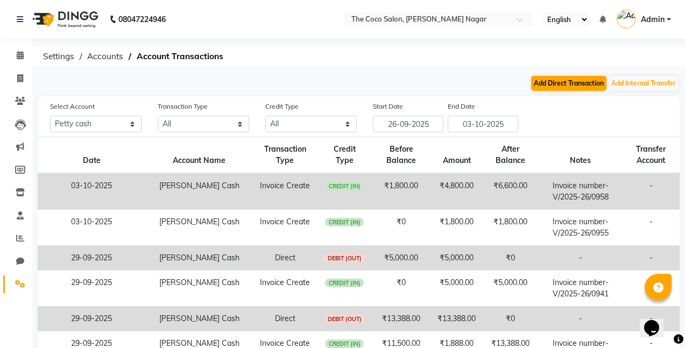
select select "direct"
select select "4478"
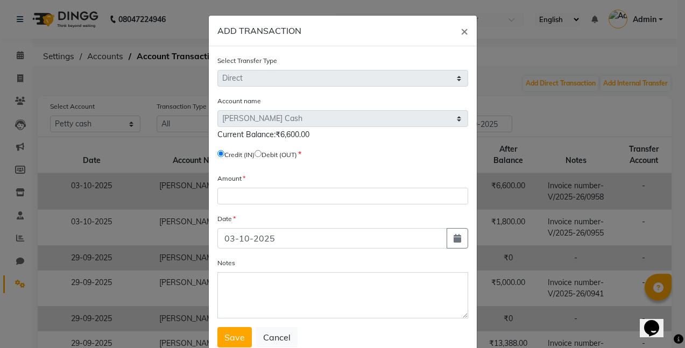
click at [259, 152] on input "radio" at bounding box center [257, 153] width 7 height 7
radio input "true"
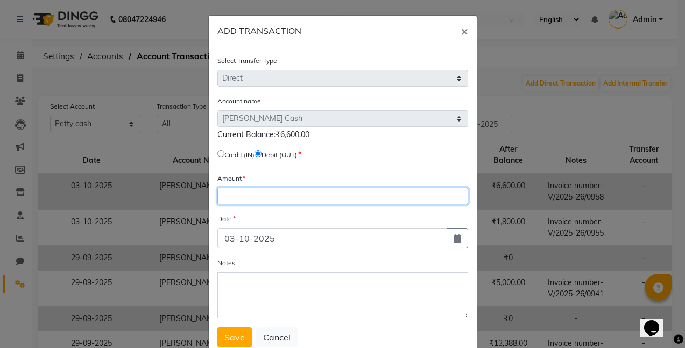
click at [247, 199] on input "number" at bounding box center [342, 196] width 251 height 17
type input "6600"
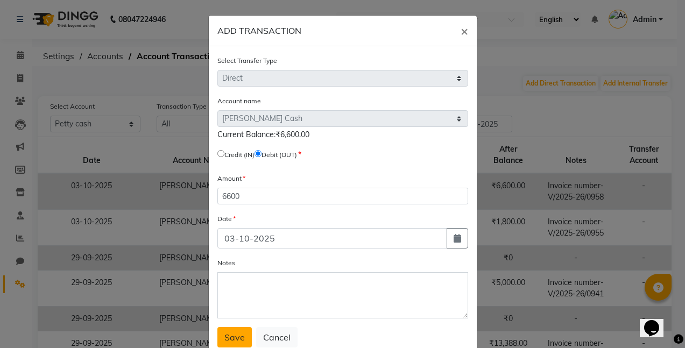
click at [237, 333] on span "Save" at bounding box center [234, 337] width 20 height 11
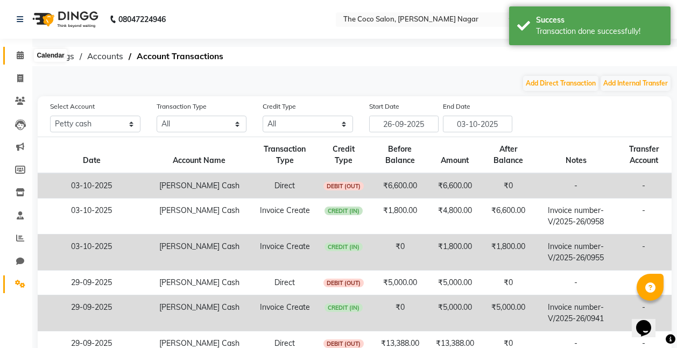
click at [21, 55] on icon at bounding box center [20, 55] width 7 height 8
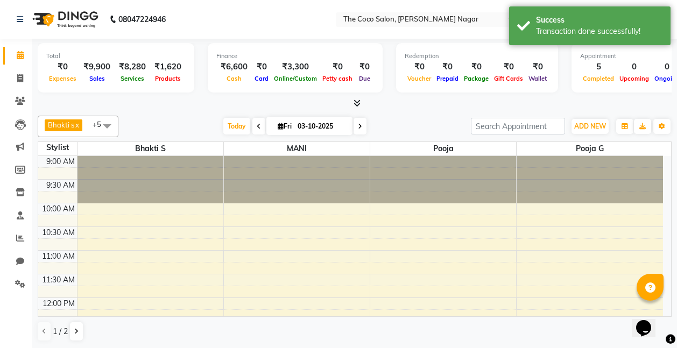
click at [358, 103] on icon at bounding box center [356, 103] width 7 height 8
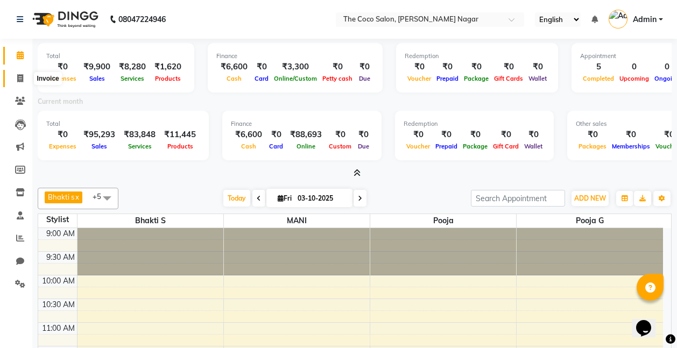
click at [19, 78] on icon at bounding box center [20, 78] width 6 height 8
select select "service"
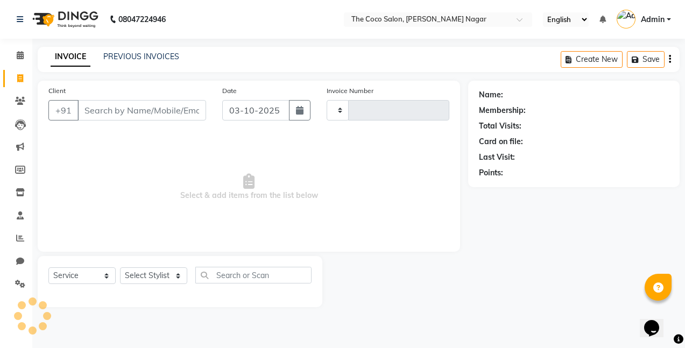
type input "0959"
select select "5542"
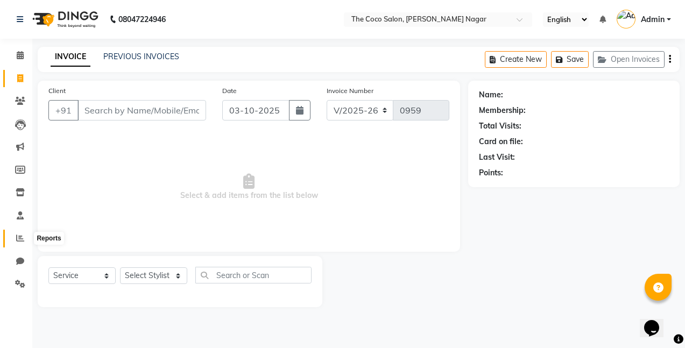
click at [18, 237] on icon at bounding box center [20, 238] width 8 height 8
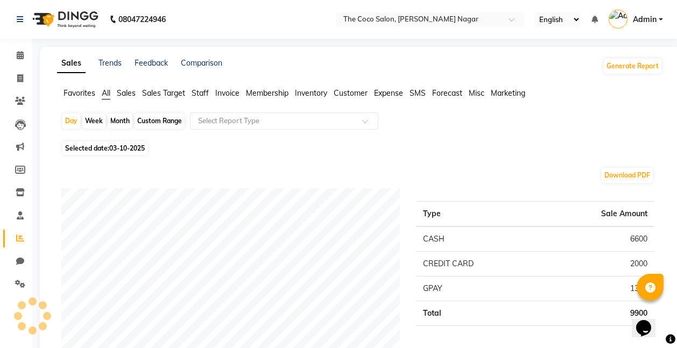
click at [122, 120] on div "Month" at bounding box center [120, 120] width 25 height 15
select select "10"
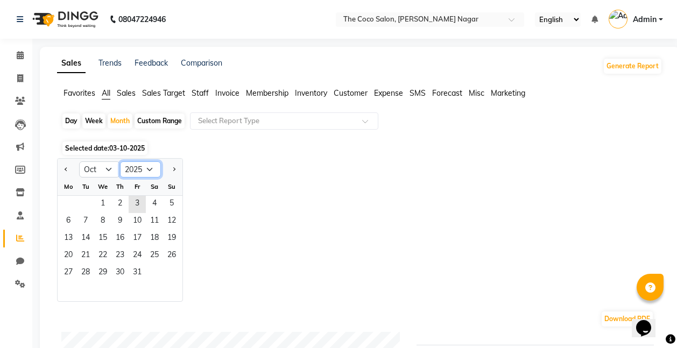
click at [150, 168] on select "2015 2016 2017 2018 2019 2020 2021 2022 2023 2024 2025 2026 2027 2028 2029 2030…" at bounding box center [140, 169] width 41 height 16
select select "2024"
click at [120, 161] on select "2015 2016 2017 2018 2019 2020 2021 2022 2023 2024 2025 2026 2027 2028 2029 2030…" at bounding box center [140, 169] width 41 height 16
click at [85, 206] on span "1" at bounding box center [85, 204] width 17 height 17
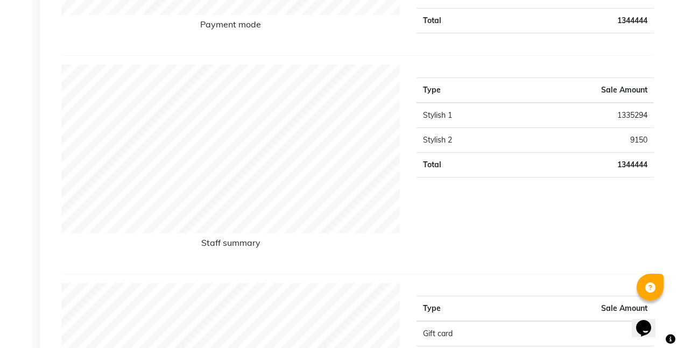
scroll to position [38, 0]
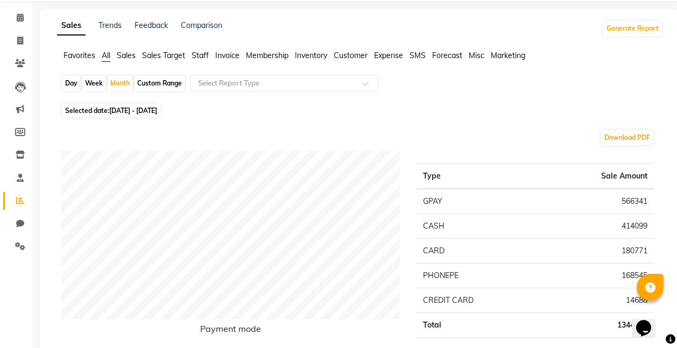
click at [119, 108] on span "[DATE] - [DATE]" at bounding box center [133, 111] width 48 height 8
select select "10"
select select "2024"
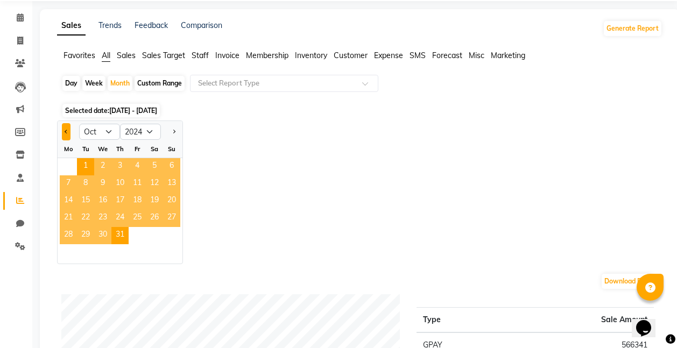
click at [63, 128] on button "Previous month" at bounding box center [66, 131] width 9 height 17
select select "9"
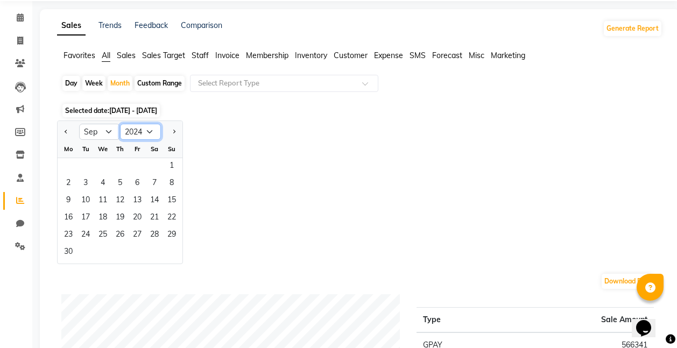
click at [152, 129] on select "2014 2015 2016 2017 2018 2019 2020 2021 2022 2023 2024 2025 2026 2027 2028 2029…" at bounding box center [140, 132] width 41 height 16
select select "2025"
click at [120, 124] on select "2014 2015 2016 2017 2018 2019 2020 2021 2022 2023 2024 2025 2026 2027 2028 2029…" at bounding box center [140, 132] width 41 height 16
click at [107, 130] on select "Jan Feb Mar Apr May Jun [DATE] Aug Sep Oct Nov Dec" at bounding box center [99, 132] width 41 height 16
select select "10"
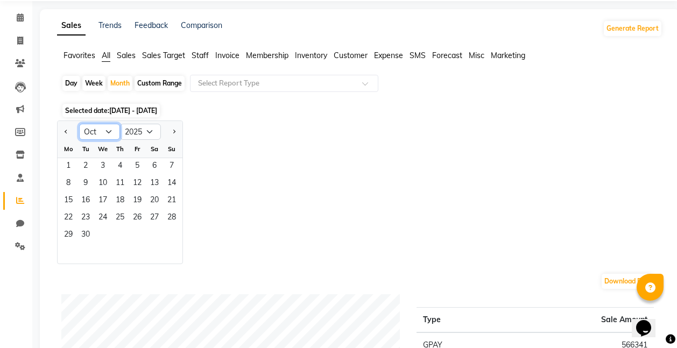
click at [79, 124] on select "Jan Feb Mar Apr May Jun [DATE] Aug Sep Oct Nov Dec" at bounding box center [99, 132] width 41 height 16
click at [295, 216] on div "Jan Feb Mar Apr May Jun [DATE] Aug Sep Oct Nov [DATE] 2016 2017 2018 2019 2020 …" at bounding box center [359, 192] width 605 height 144
click at [98, 167] on span "1" at bounding box center [102, 166] width 17 height 17
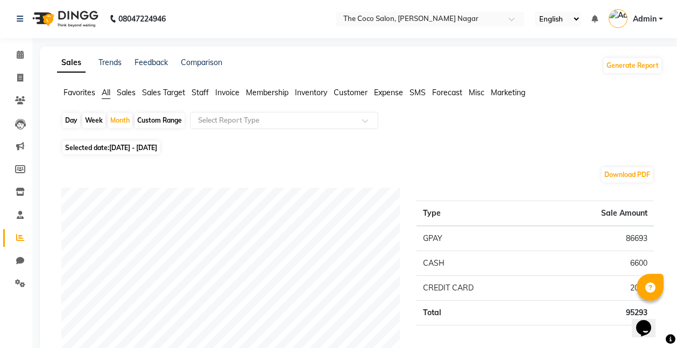
scroll to position [0, 0]
click at [19, 78] on icon at bounding box center [20, 78] width 6 height 8
select select "service"
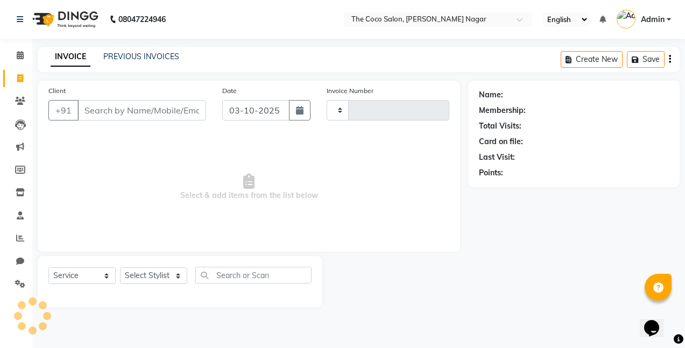
type input "0959"
select select "5542"
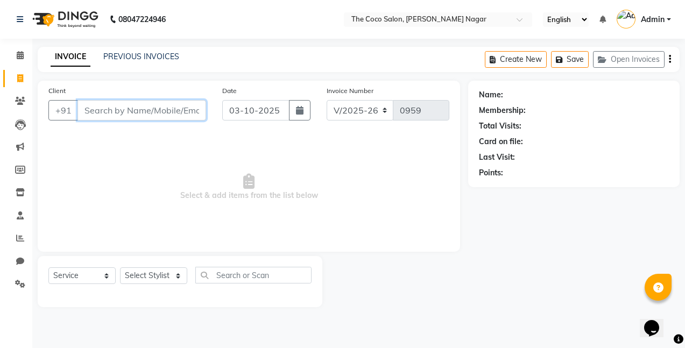
click at [188, 110] on input "Client" at bounding box center [141, 110] width 129 height 20
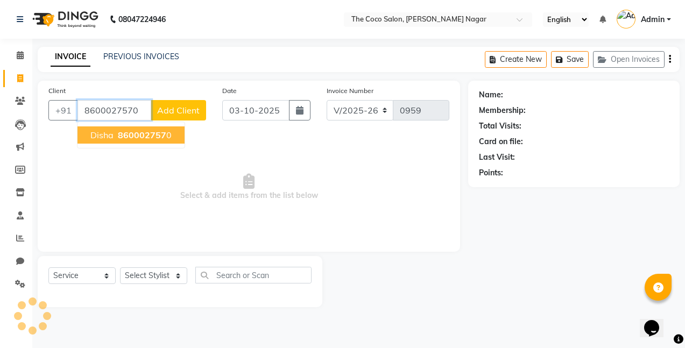
type input "8600027570"
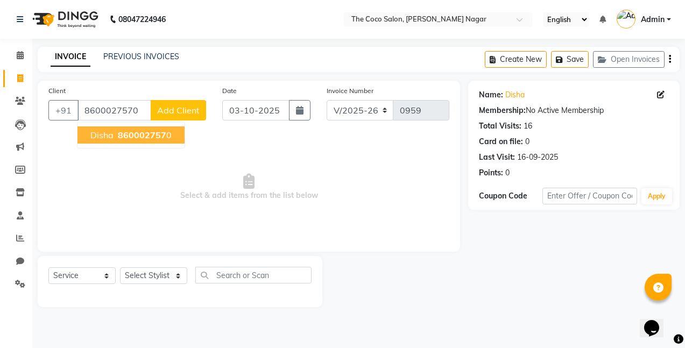
click at [142, 136] on span "860002757" at bounding box center [142, 135] width 48 height 11
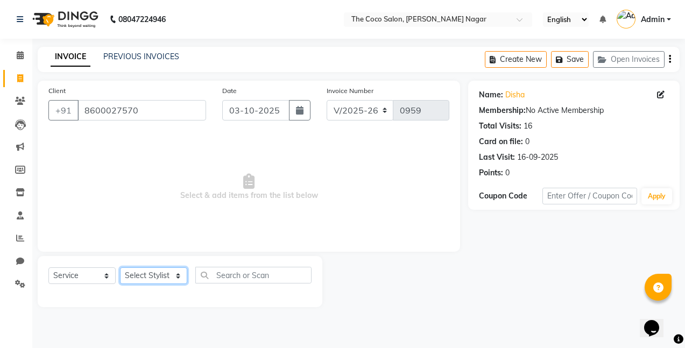
click at [155, 275] on select "Select Stylist Bhakti s MANI Pooja Pooja G SHWETA Vishal Parve" at bounding box center [153, 275] width 67 height 17
select select "77269"
click at [120, 267] on select "Select Stylist Bhakti s MANI Pooja Pooja G SHWETA Vishal Parve" at bounding box center [153, 275] width 67 height 17
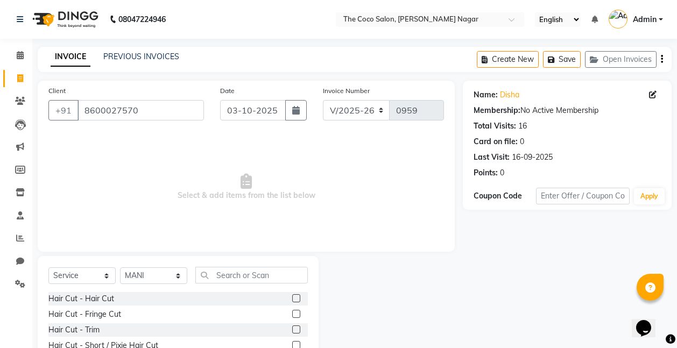
click at [292, 299] on label at bounding box center [296, 298] width 8 height 8
click at [292, 299] on input "checkbox" at bounding box center [295, 298] width 7 height 7
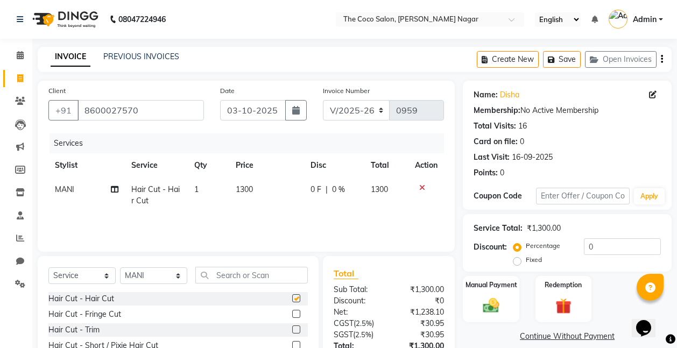
checkbox input "false"
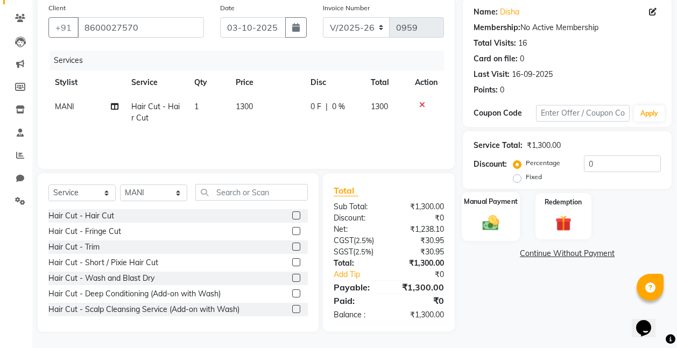
click at [495, 216] on img at bounding box center [490, 222] width 27 height 19
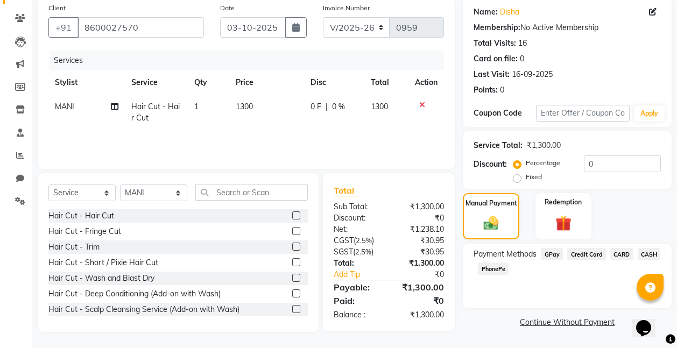
click at [555, 250] on span "GPay" at bounding box center [552, 254] width 22 height 12
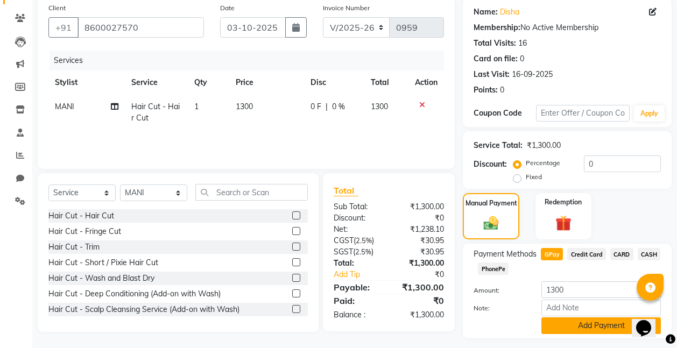
click at [609, 324] on button "Add Payment" at bounding box center [600, 325] width 119 height 17
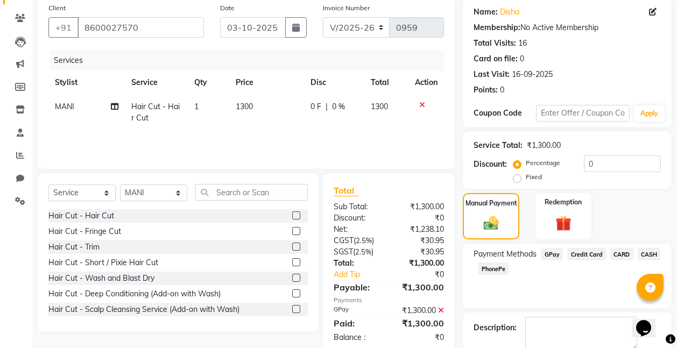
scroll to position [142, 0]
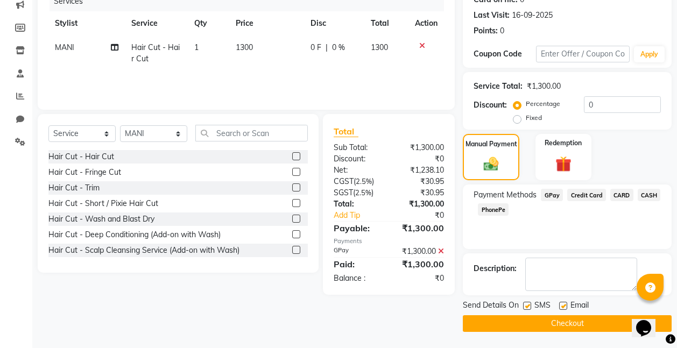
click at [565, 319] on button "Checkout" at bounding box center [567, 323] width 209 height 17
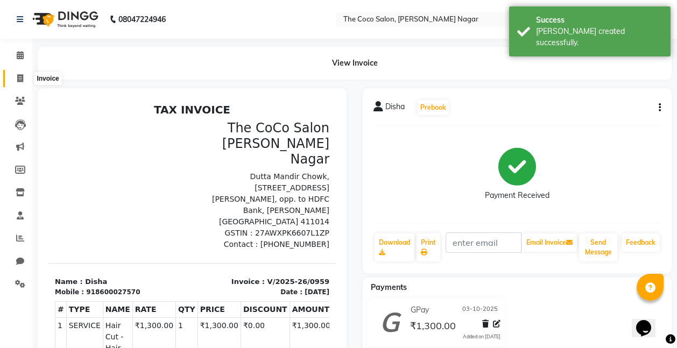
click at [22, 77] on icon at bounding box center [20, 78] width 6 height 8
select select "service"
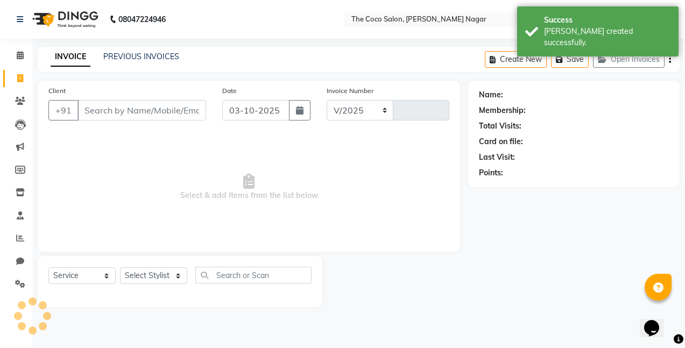
select select "5542"
type input "0960"
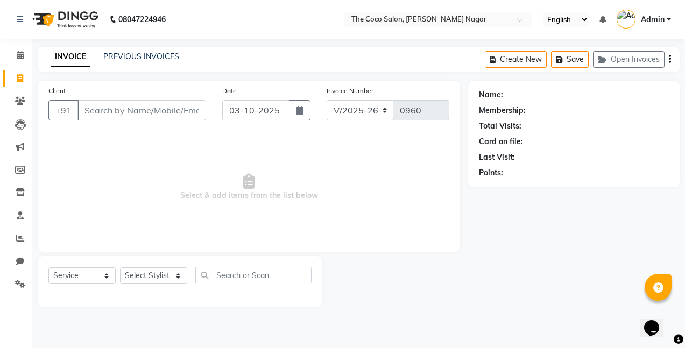
click at [185, 347] on div "08047224946 Select Location × The Coco Salon, [PERSON_NAME] Nagar English ENGLI…" at bounding box center [342, 174] width 685 height 348
click at [360, 178] on span "Select & add items from the list below" at bounding box center [248, 187] width 401 height 108
